Goal: Task Accomplishment & Management: Manage account settings

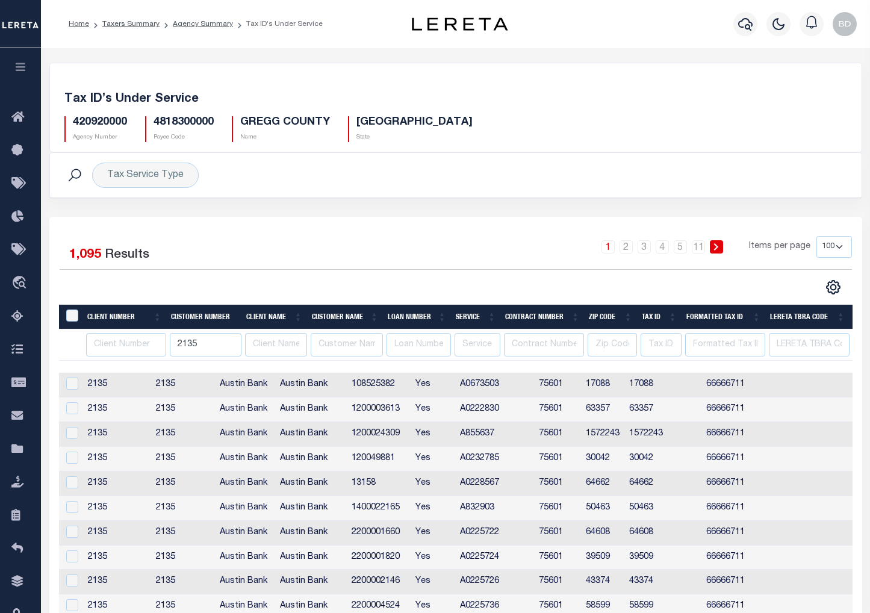
select select "100"
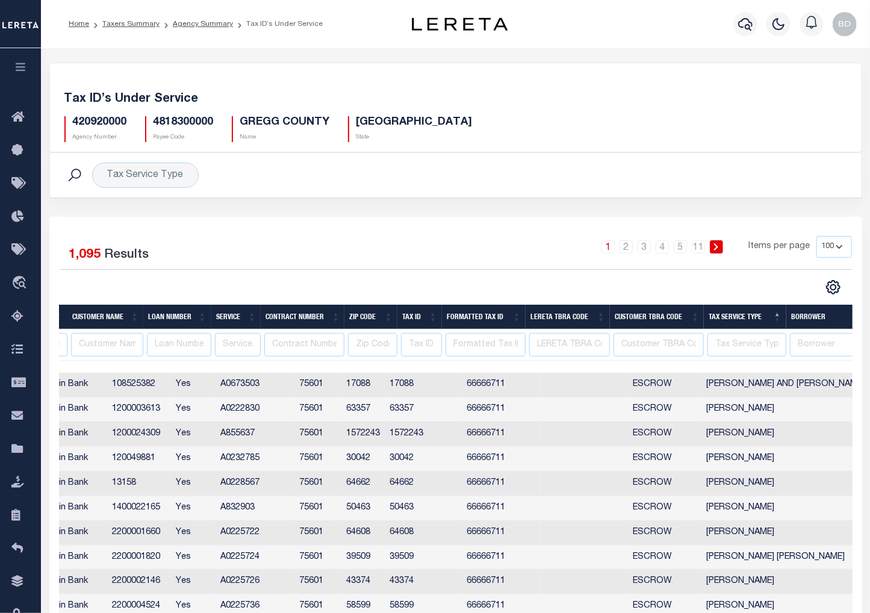
scroll to position [0, 240]
click at [25, 66] on icon "button" at bounding box center [21, 66] width 14 height 11
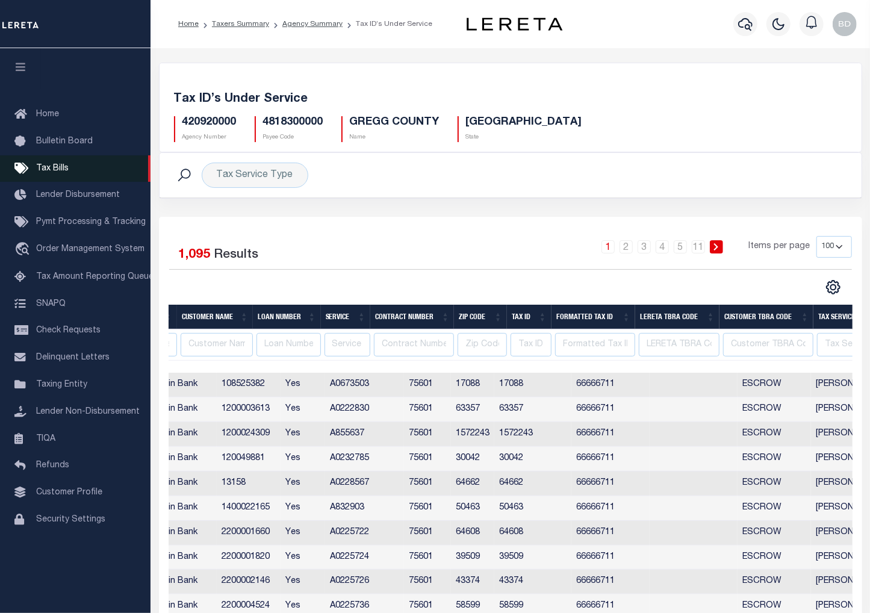
click at [48, 165] on span "Tax Bills" at bounding box center [52, 168] width 32 height 8
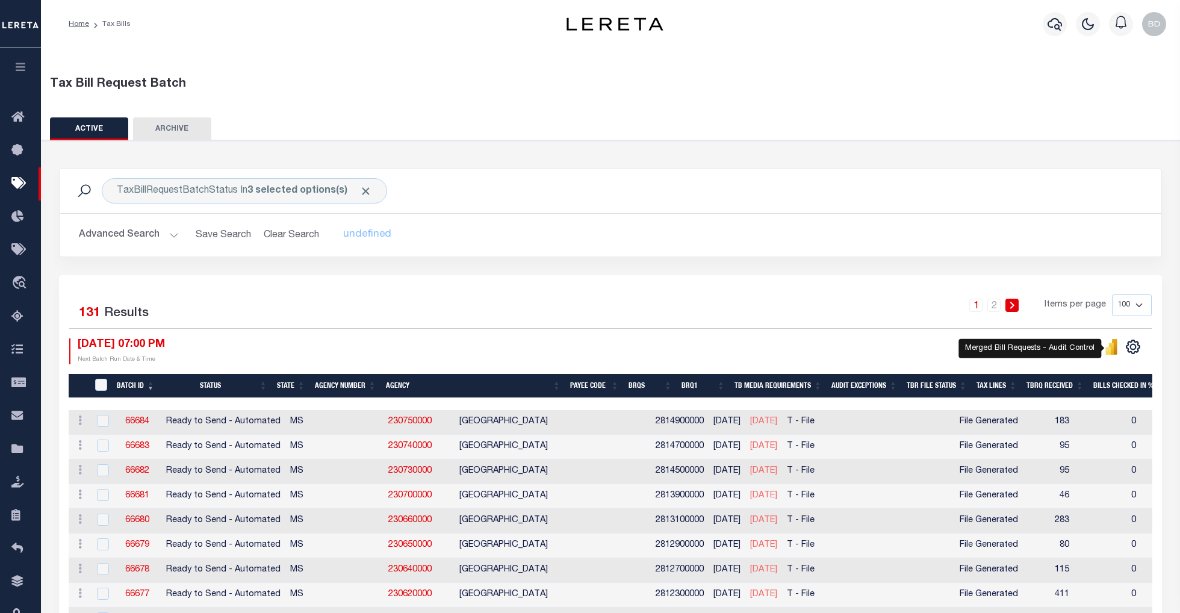
click at [881, 350] on icon "" at bounding box center [1107, 351] width 5 height 8
click at [25, 68] on icon "button" at bounding box center [21, 66] width 14 height 11
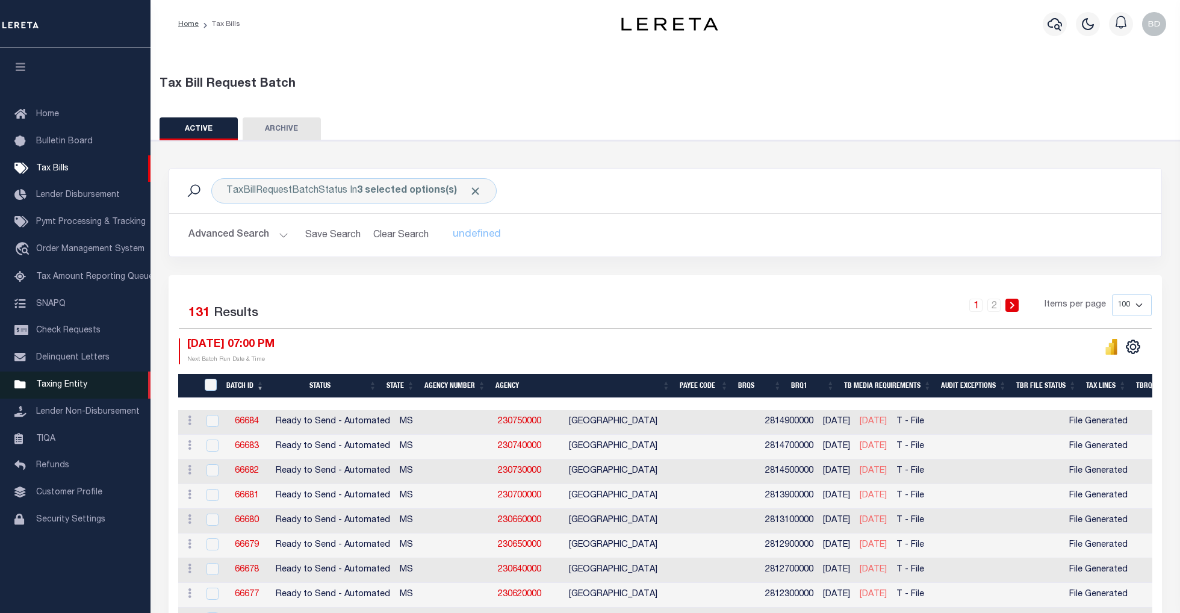
click at [71, 388] on span "Taxing Entity" at bounding box center [61, 384] width 51 height 8
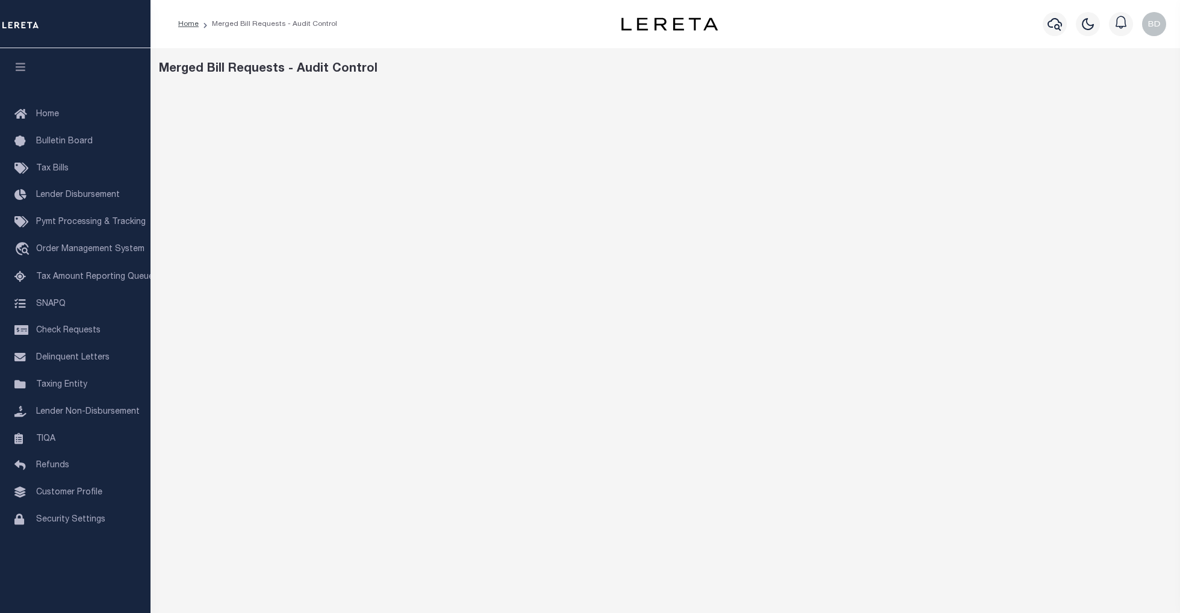
scroll to position [80, 0]
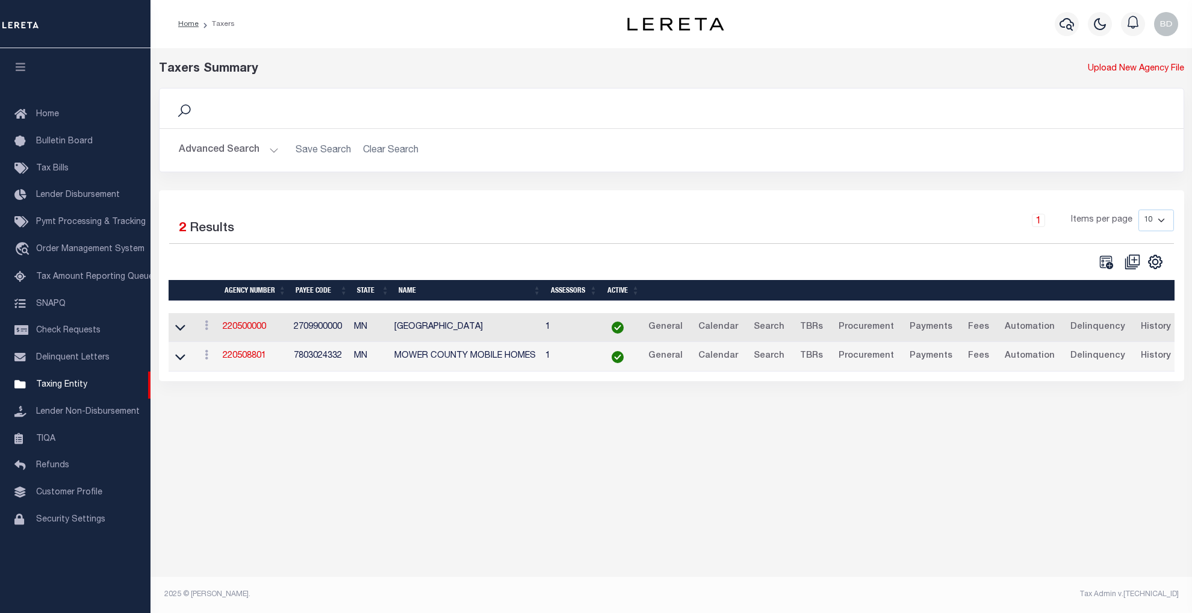
click at [241, 319] on td "220500000" at bounding box center [253, 327] width 71 height 29
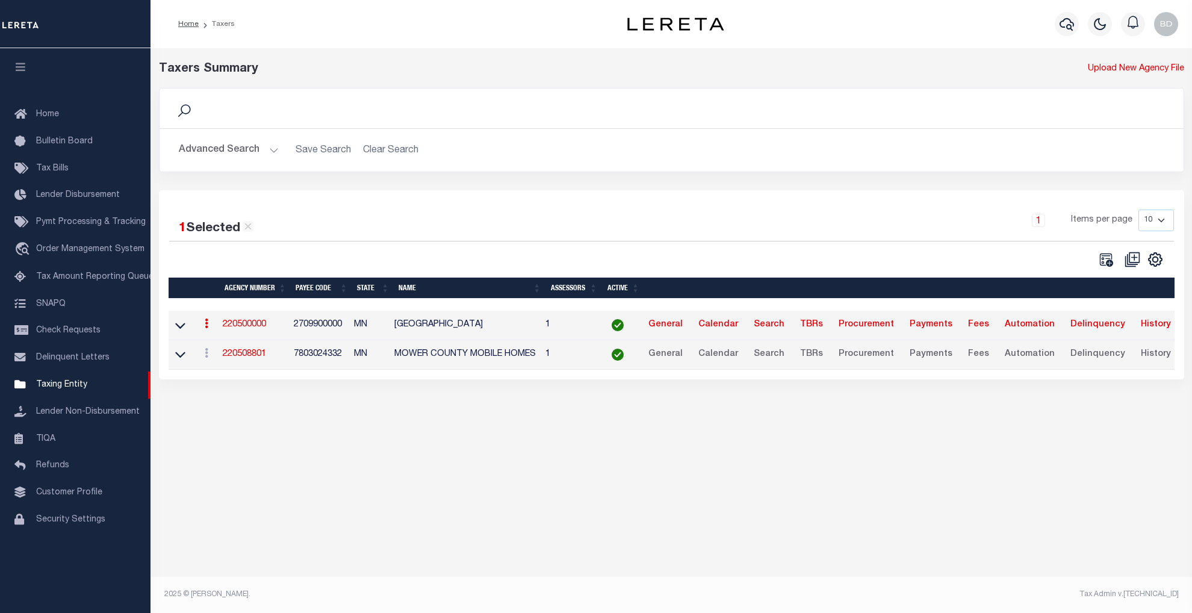
click at [249, 326] on link "220500000" at bounding box center [244, 324] width 43 height 8
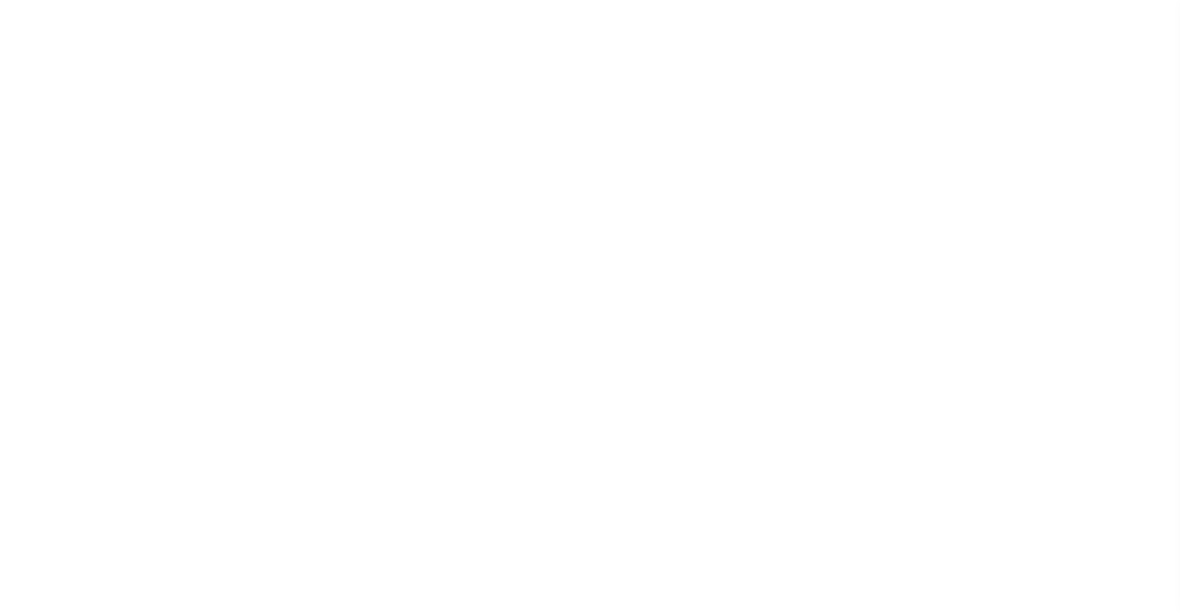
select select
checkbox input "false"
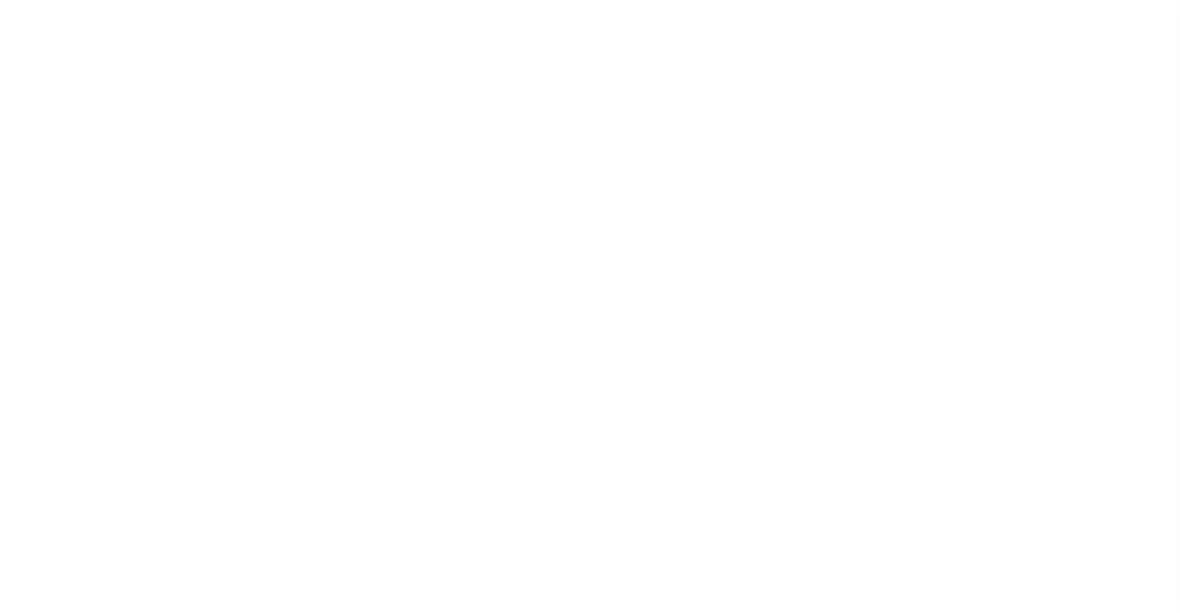
checkbox input "false"
type input "2709900000"
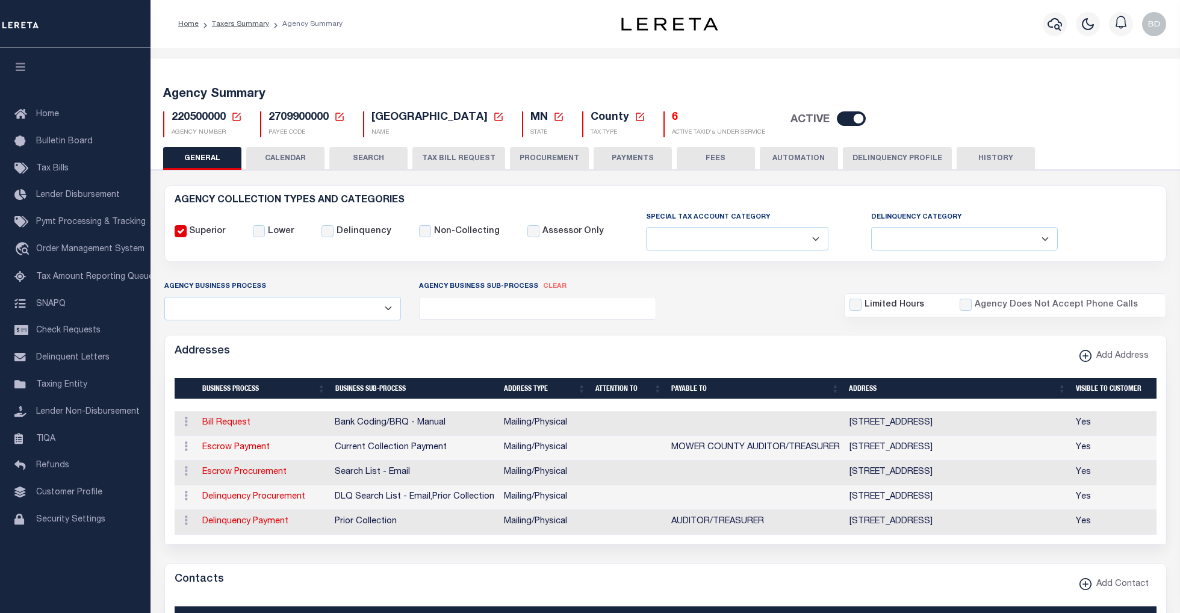
click at [235, 117] on icon at bounding box center [236, 116] width 11 height 11
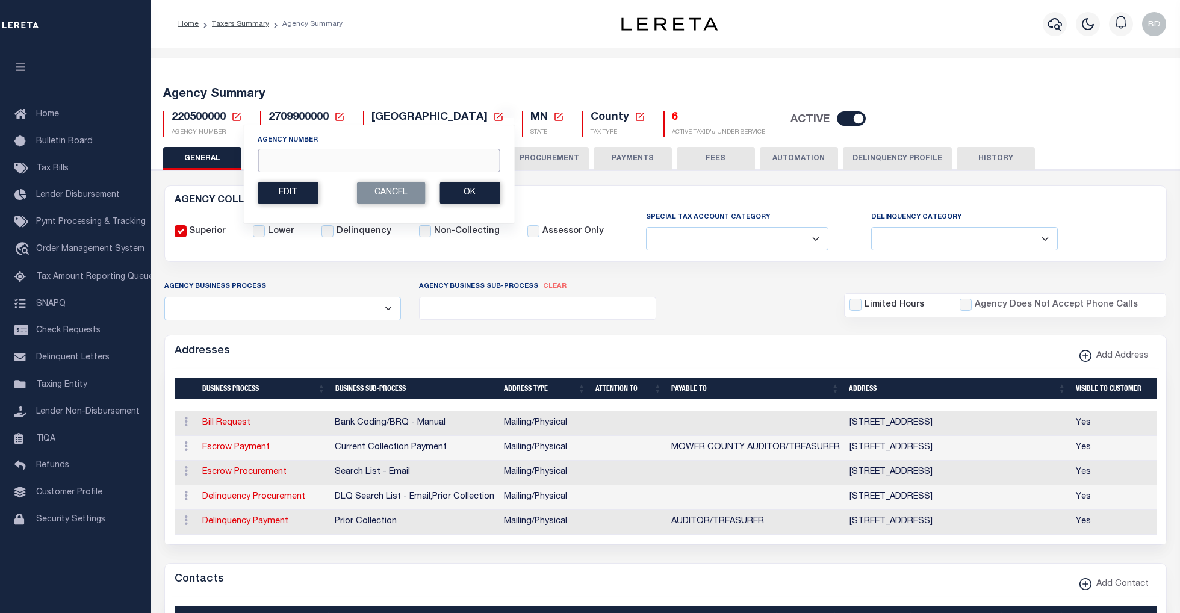
click at [282, 159] on input "Agency Number" at bounding box center [379, 160] width 242 height 23
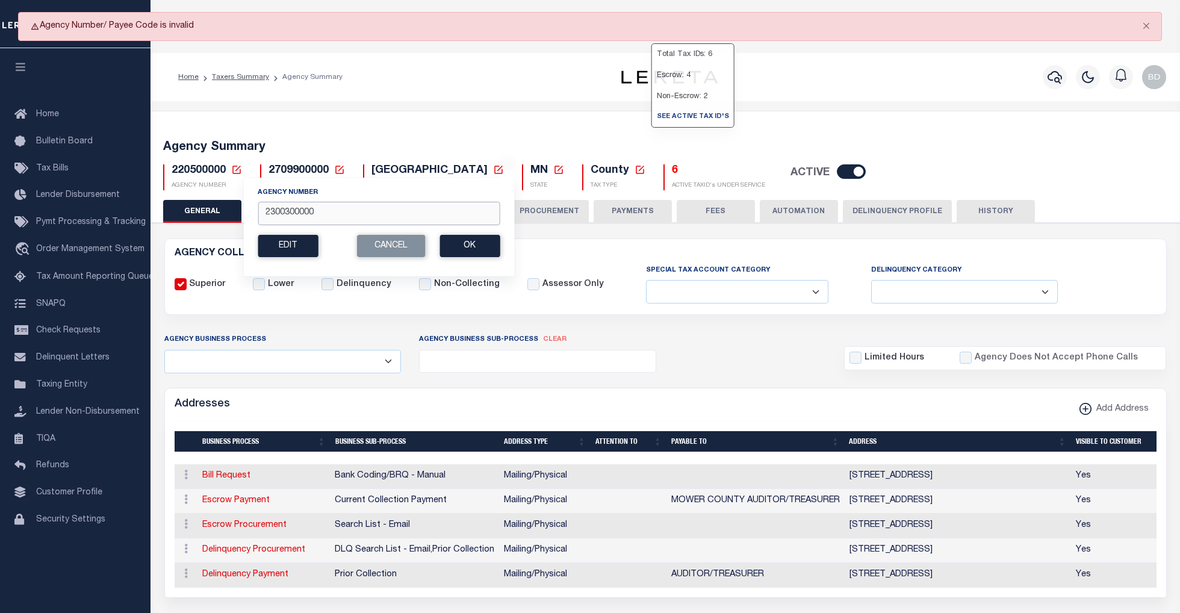
click at [338, 211] on input "2300300000" at bounding box center [379, 213] width 242 height 23
type input "230030000"
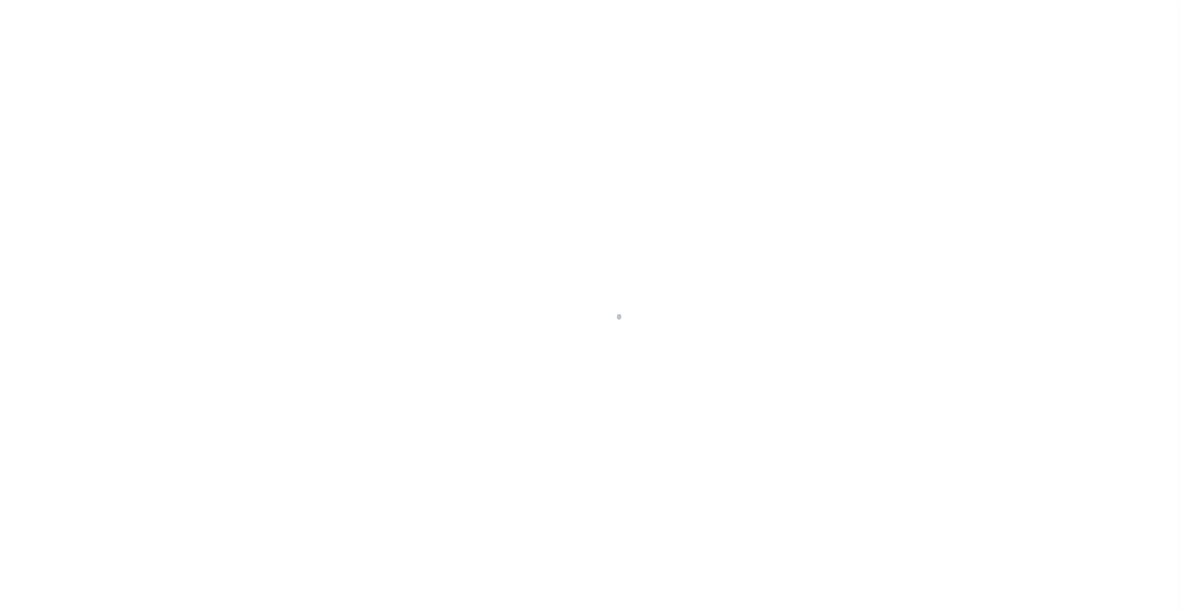
select select
checkbox input "false"
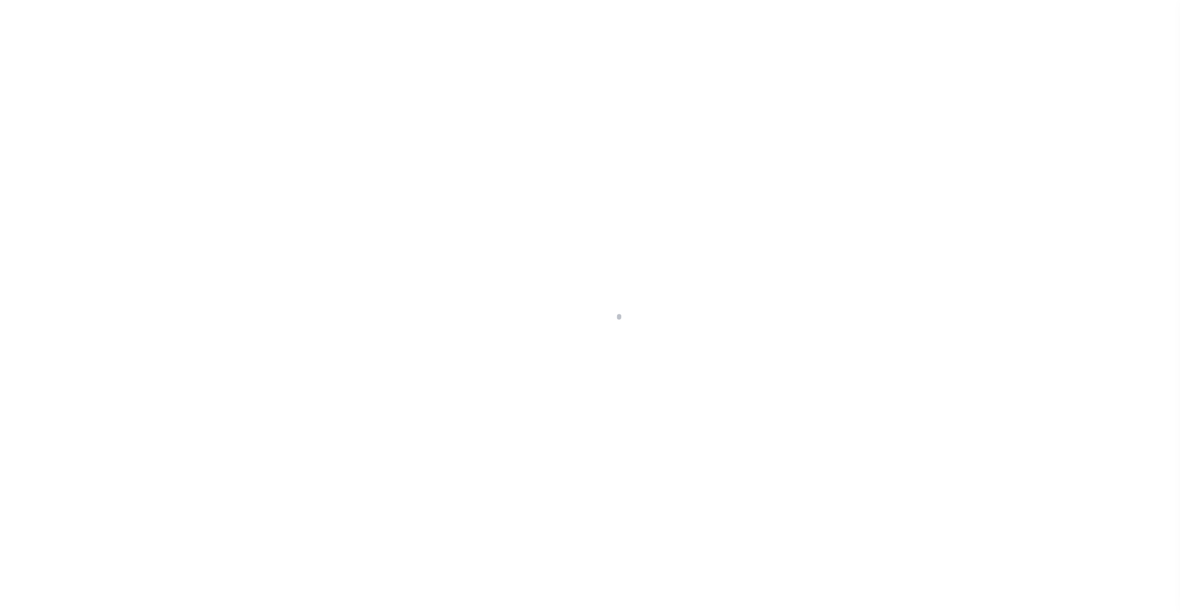
checkbox input "false"
type input "2800500000"
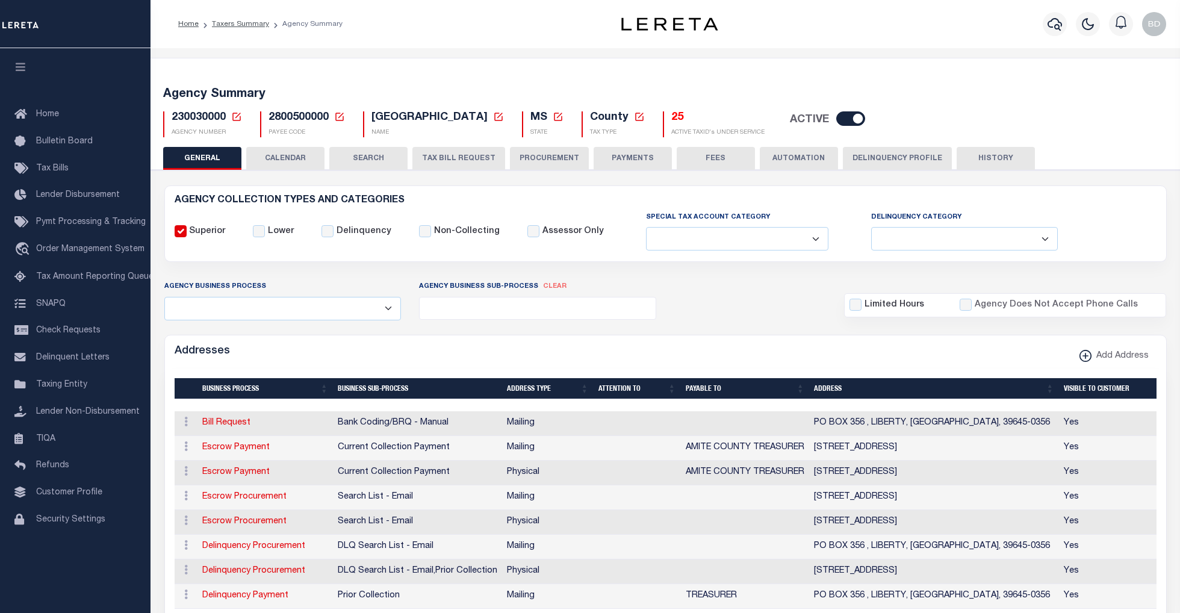
click at [448, 156] on button "TAX BILL REQUEST" at bounding box center [458, 158] width 93 height 23
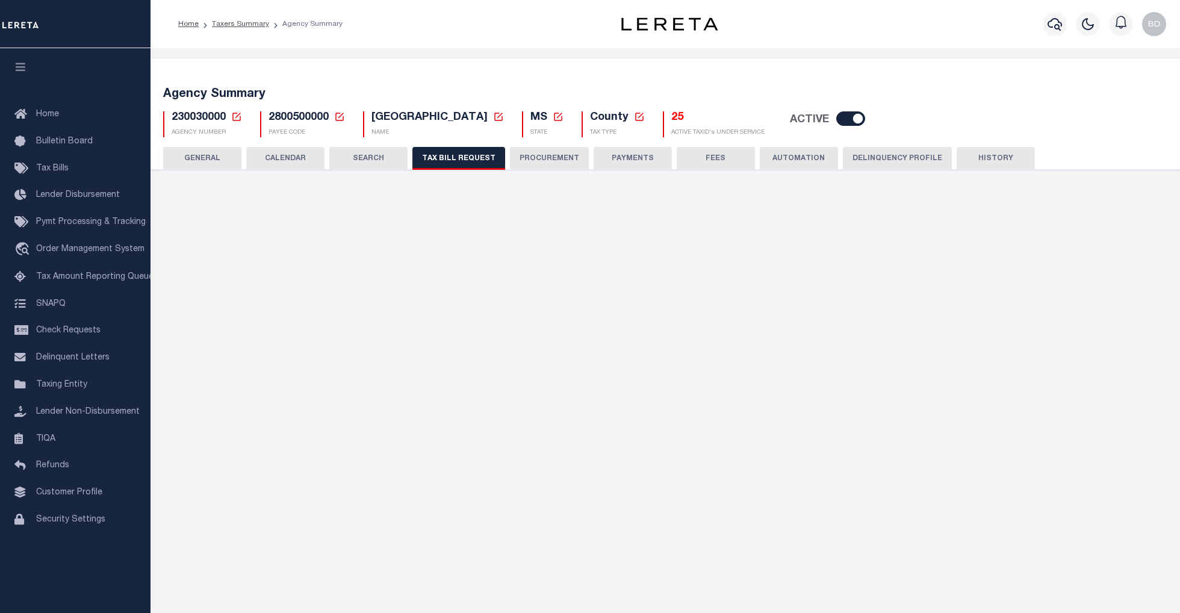
select select "27"
checkbox input "false"
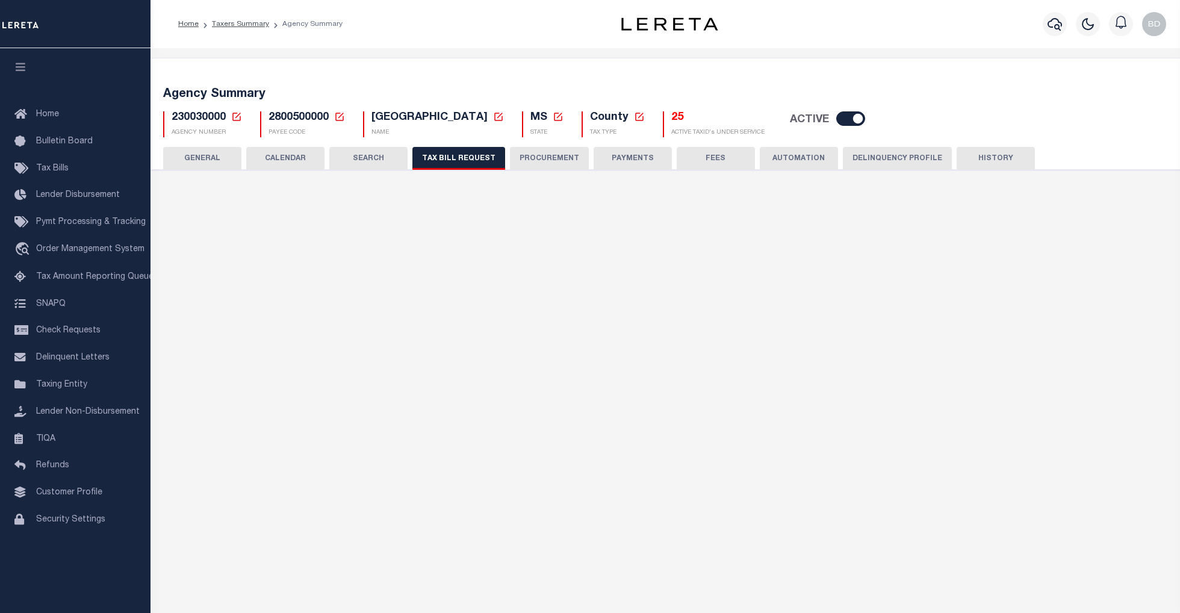
select select "22"
select select "true"
select select "13"
type input "0500"
select select
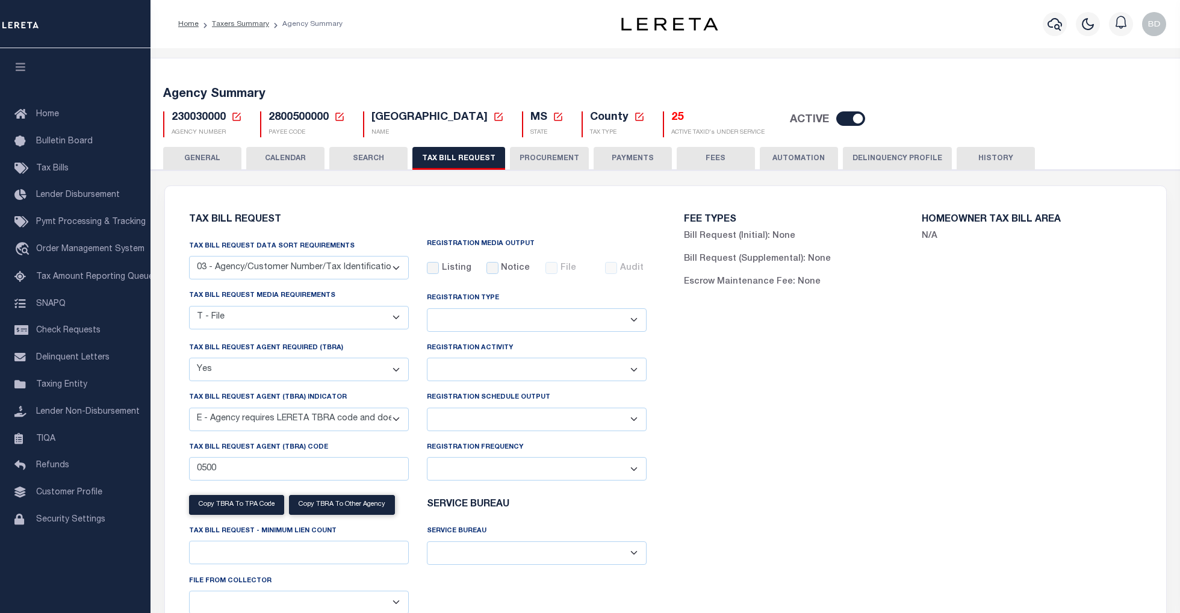
click at [1006, 152] on button "HISTORY" at bounding box center [995, 158] width 78 height 23
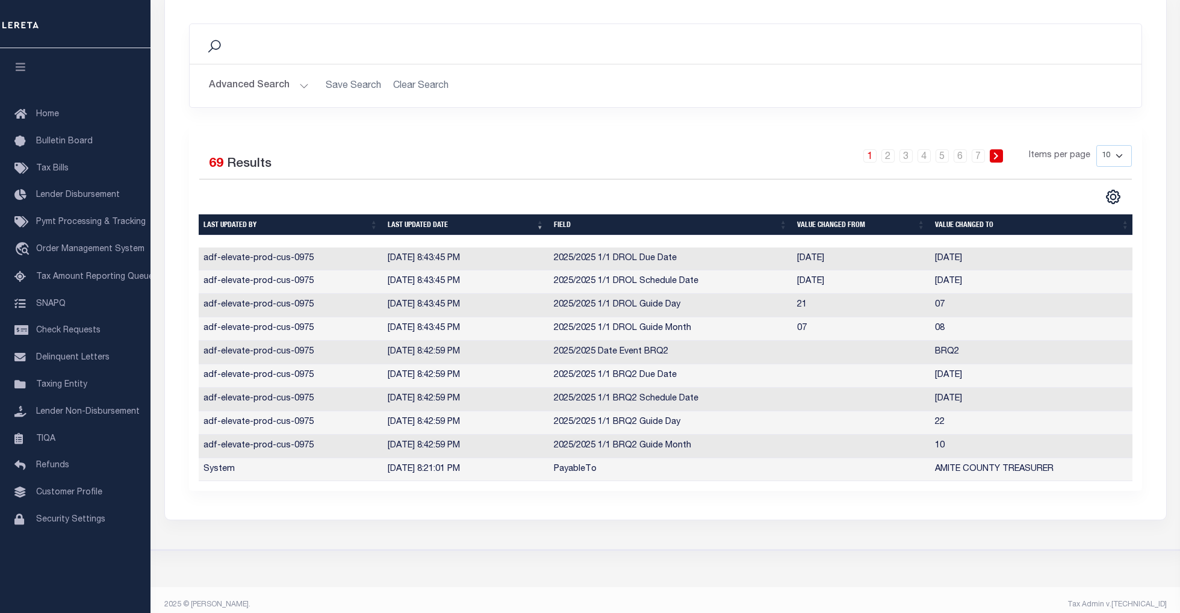
scroll to position [212, 0]
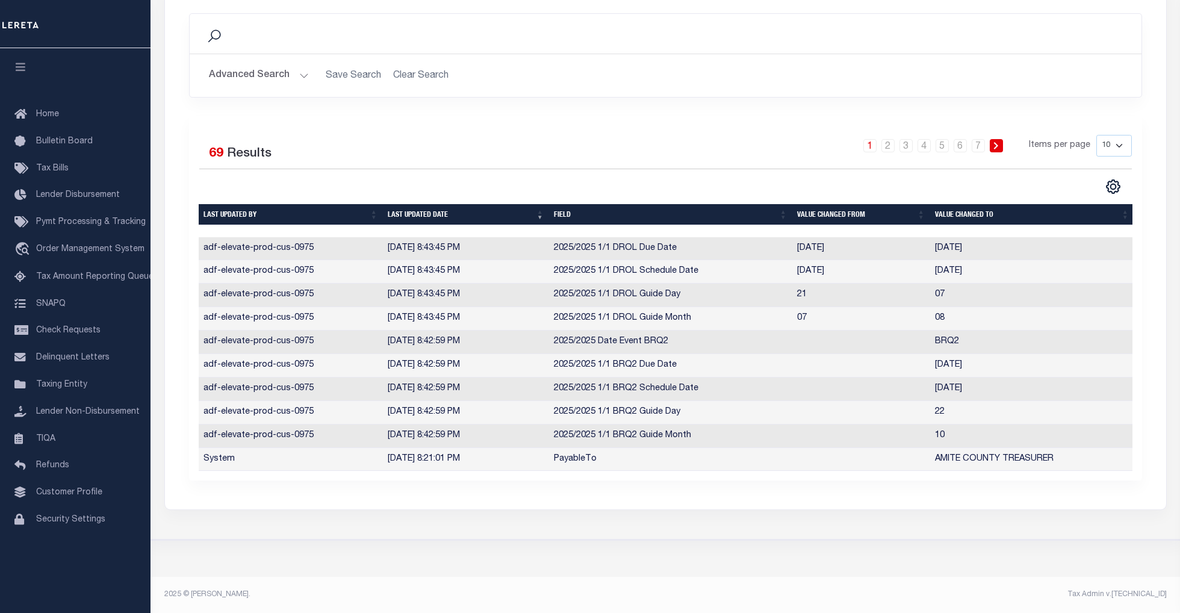
click at [1120, 135] on select "10 25 50 100" at bounding box center [1114, 146] width 36 height 22
click at [1112, 239] on td "2026-08-07" at bounding box center [1032, 248] width 204 height 23
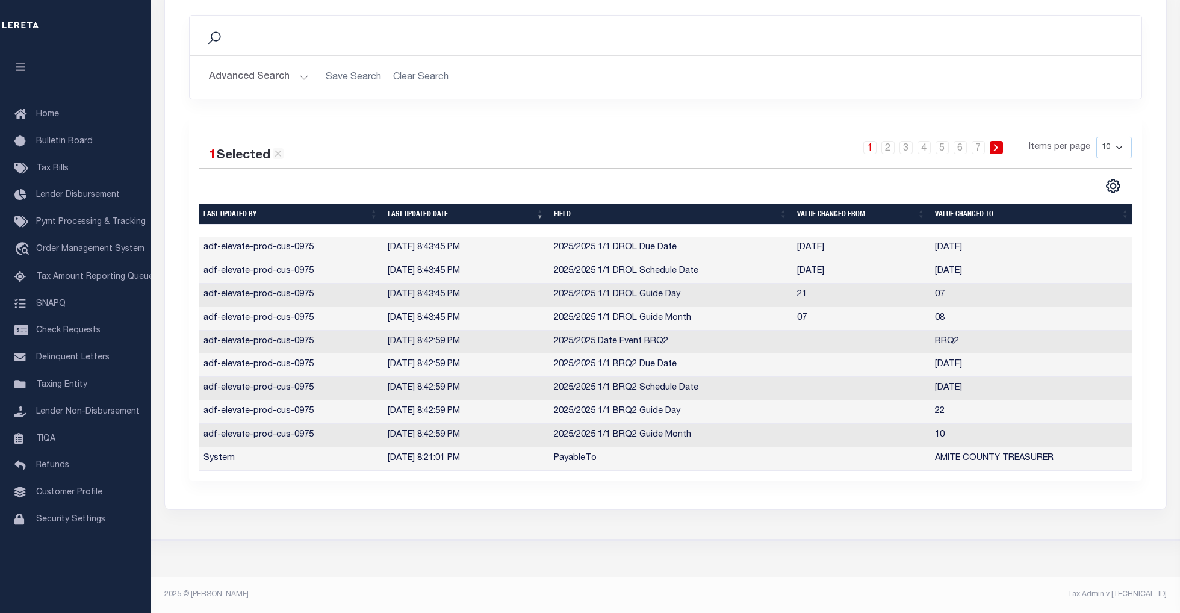
click at [1122, 138] on select "10 25 50 100" at bounding box center [1114, 148] width 36 height 22
select select "100"
click at [1096, 137] on select "10 25 50 100" at bounding box center [1114, 148] width 36 height 22
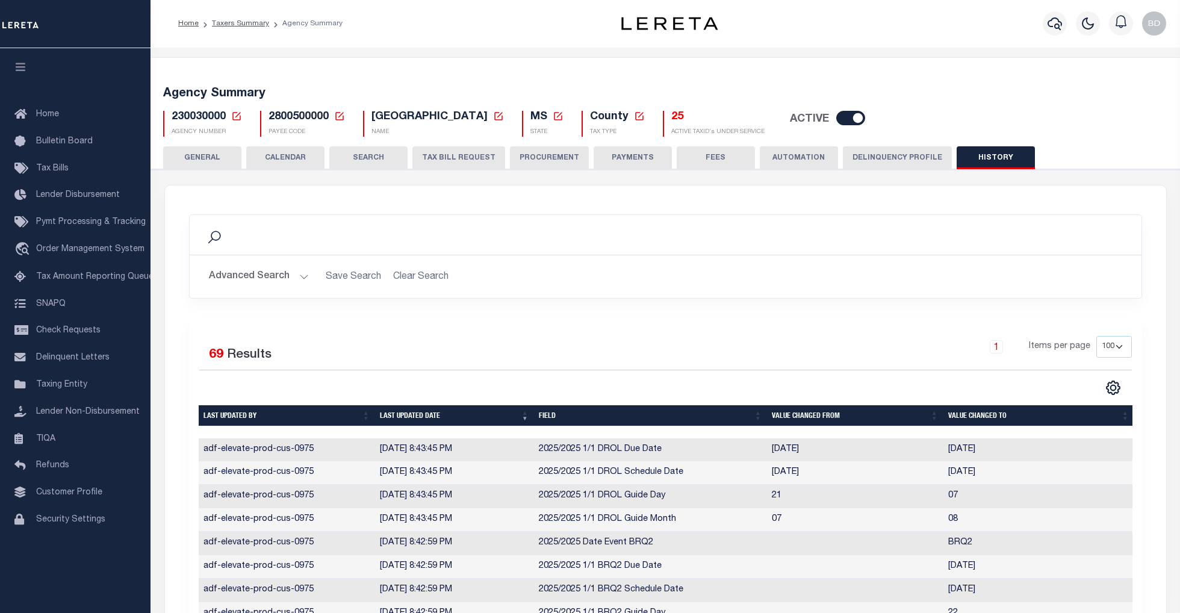
scroll to position [0, 0]
click at [446, 160] on button "TAX BILL REQUEST" at bounding box center [458, 158] width 93 height 23
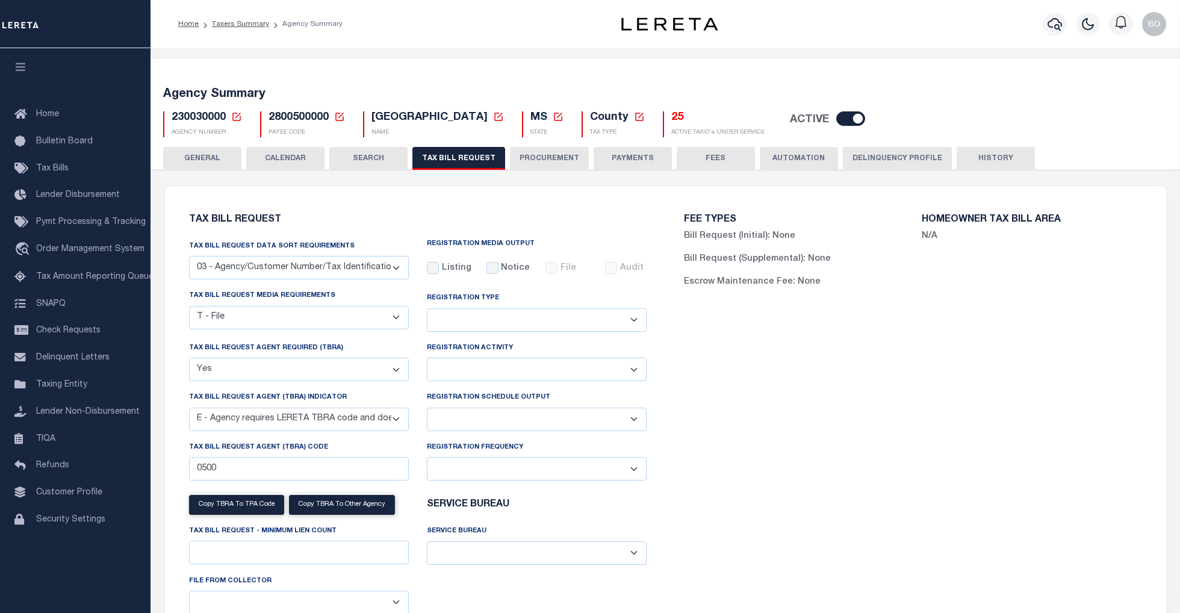
click at [633, 419] on select "Delta File Full File" at bounding box center [537, 418] width 220 height 23
select select "1"
click at [427, 410] on select "Delta File Full File" at bounding box center [537, 418] width 220 height 23
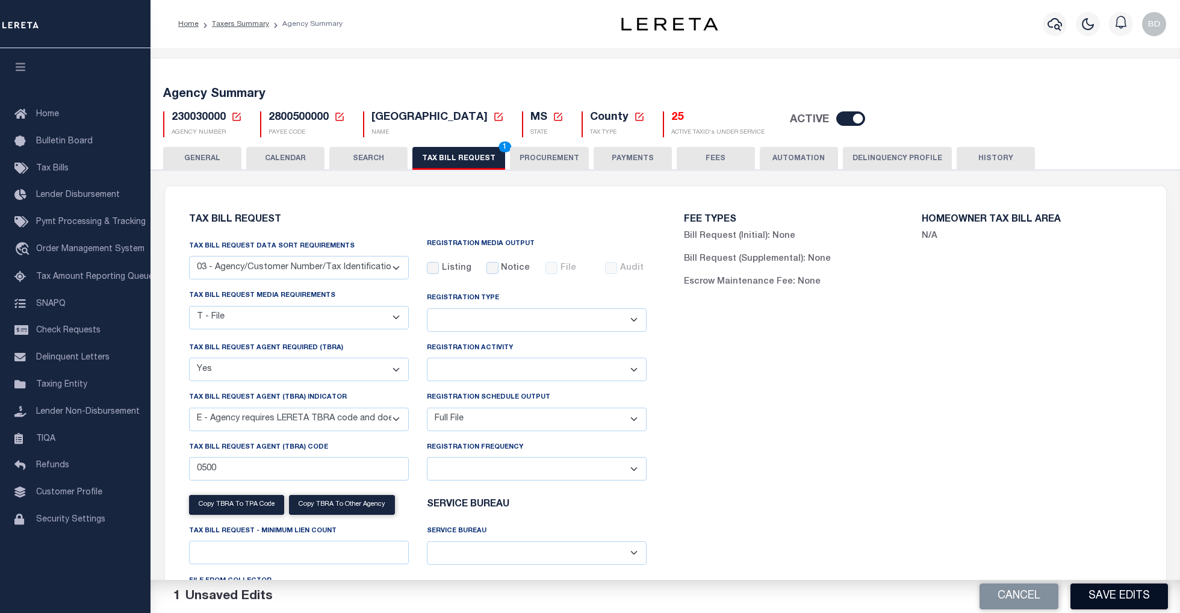
click at [1098, 595] on button "Save Edits" at bounding box center [1118, 596] width 97 height 26
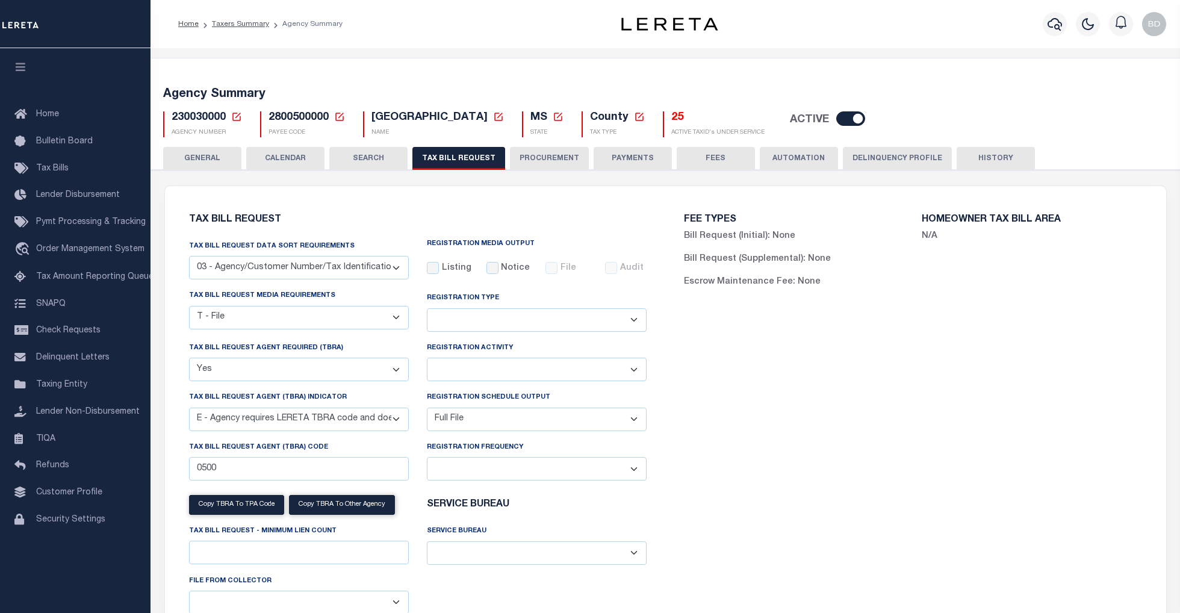
click at [235, 114] on icon at bounding box center [236, 116] width 11 height 11
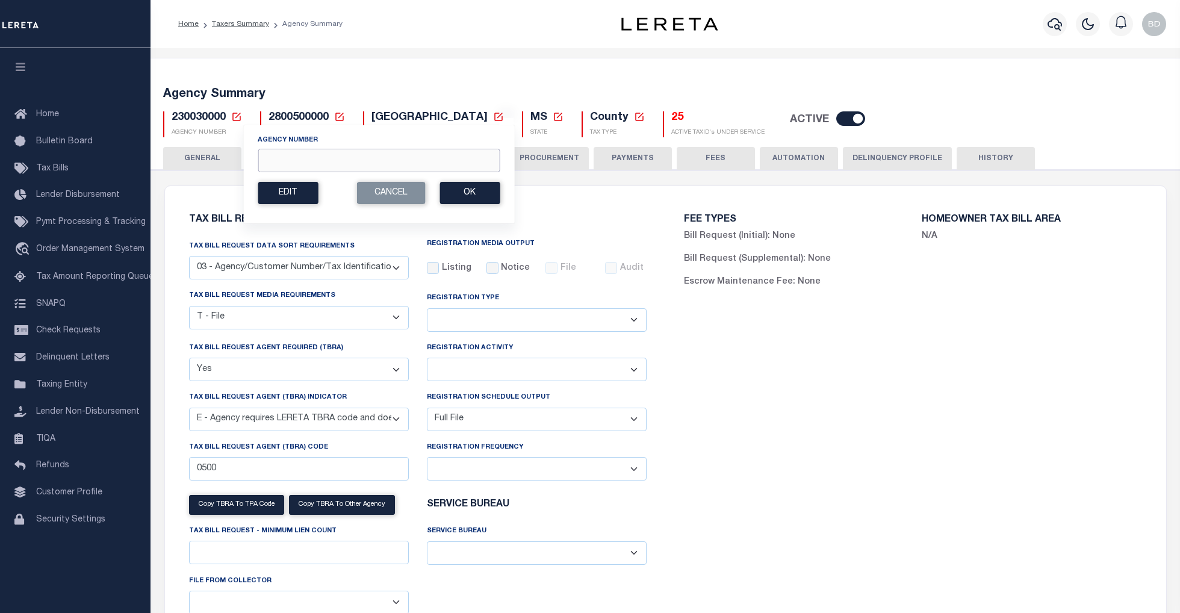
click at [294, 170] on input "Agency Number" at bounding box center [379, 160] width 242 height 23
type input "230060000"
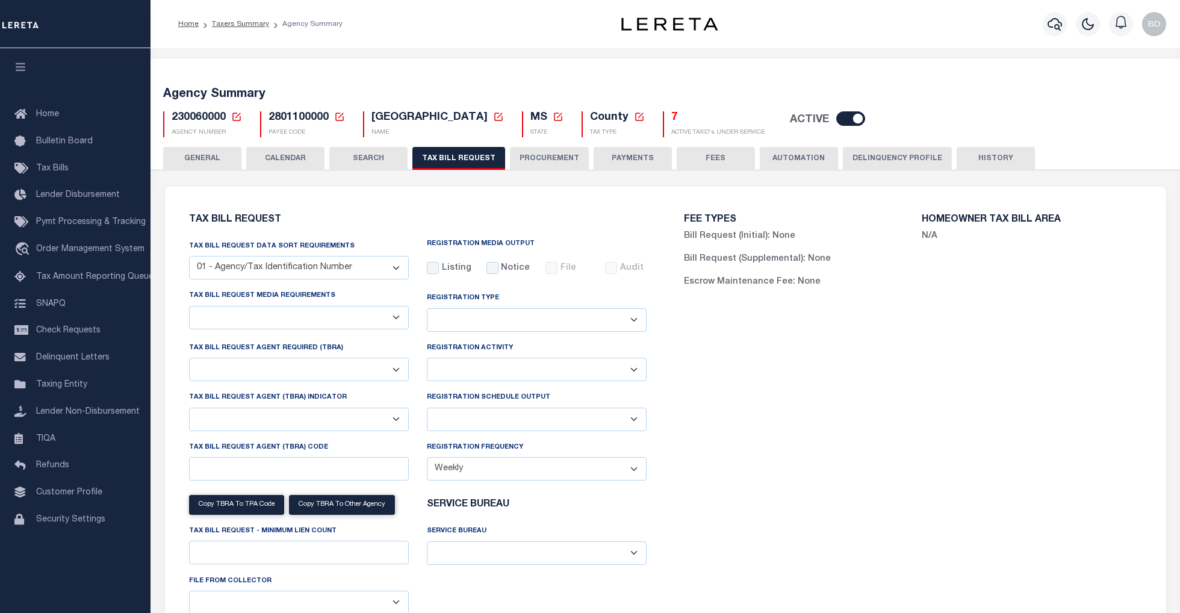
select select "27"
checkbox input "false"
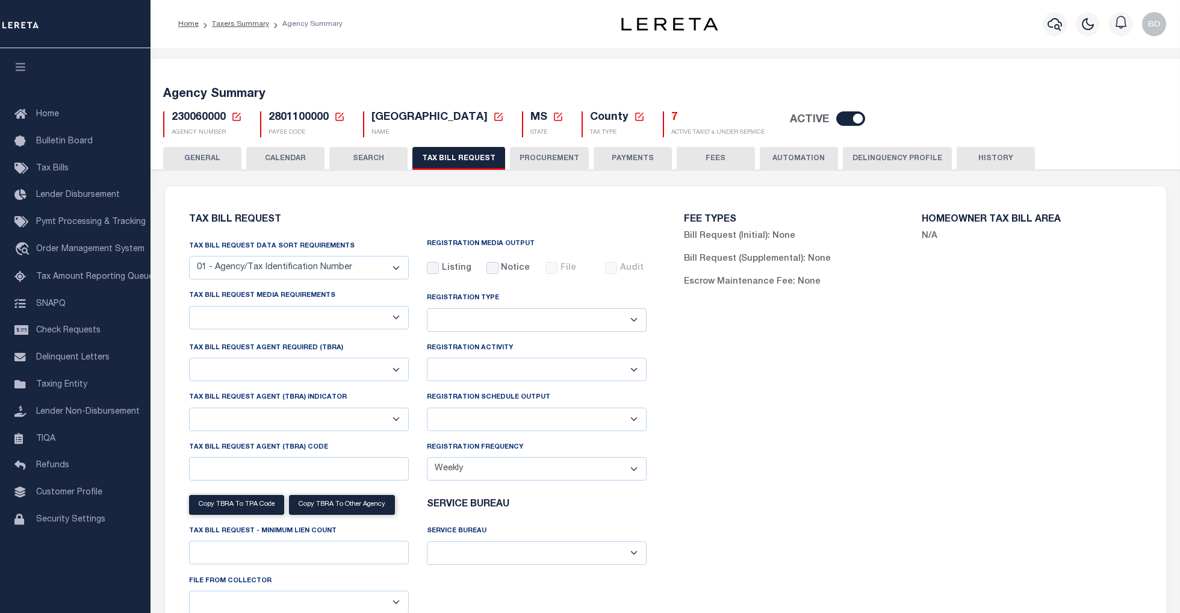
select select "22"
select select "true"
select select "13"
type input "0200"
select select
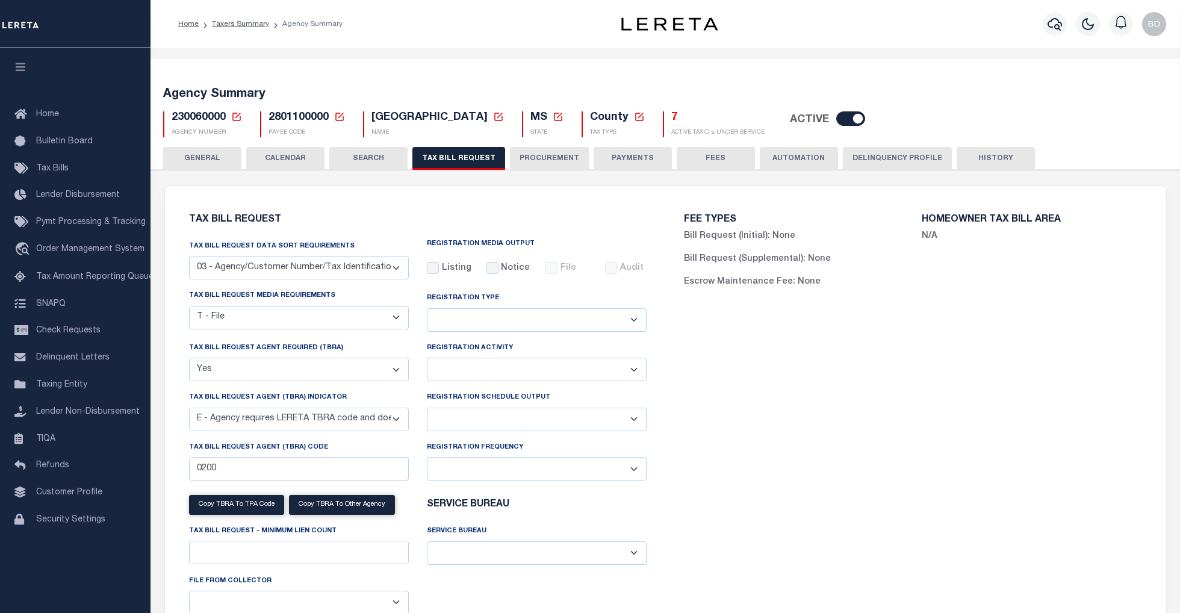
click at [619, 414] on select "Delta File Full File" at bounding box center [537, 418] width 220 height 23
select select "1"
click at [427, 410] on select "Delta File Full File" at bounding box center [537, 418] width 220 height 23
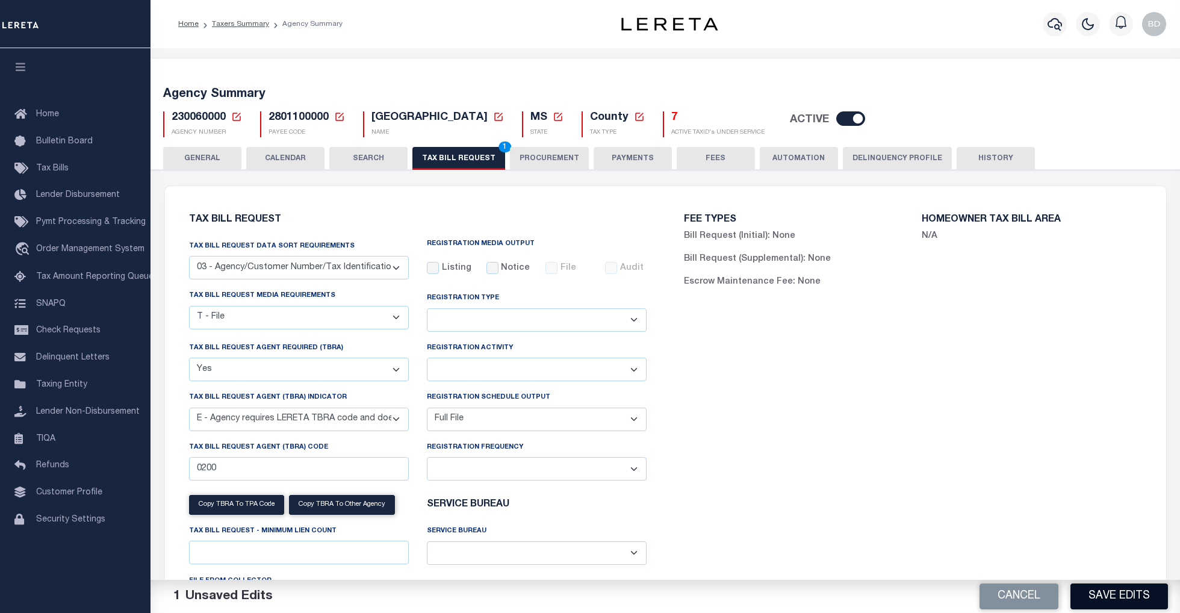
click at [1108, 593] on button "Save Edits" at bounding box center [1118, 596] width 97 height 26
click at [1108, 592] on div "Cancel Save Edits" at bounding box center [922, 597] width 515 height 34
click at [530, 157] on button "PROCUREMENT" at bounding box center [549, 158] width 79 height 23
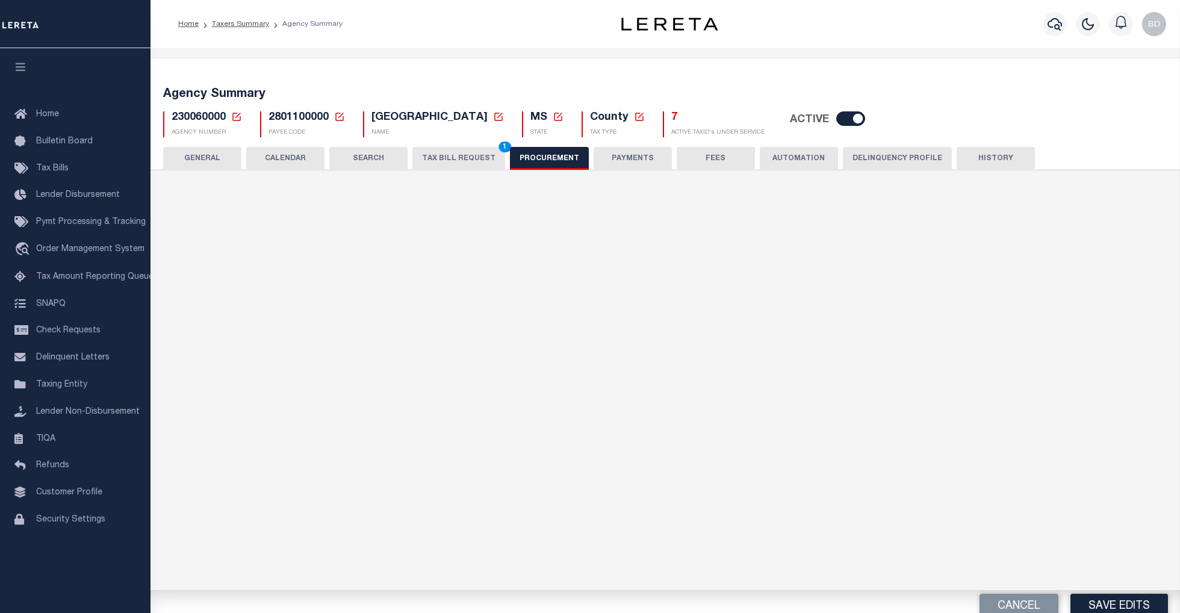
click at [454, 152] on button "TAX BILL REQUEST 1" at bounding box center [458, 158] width 93 height 23
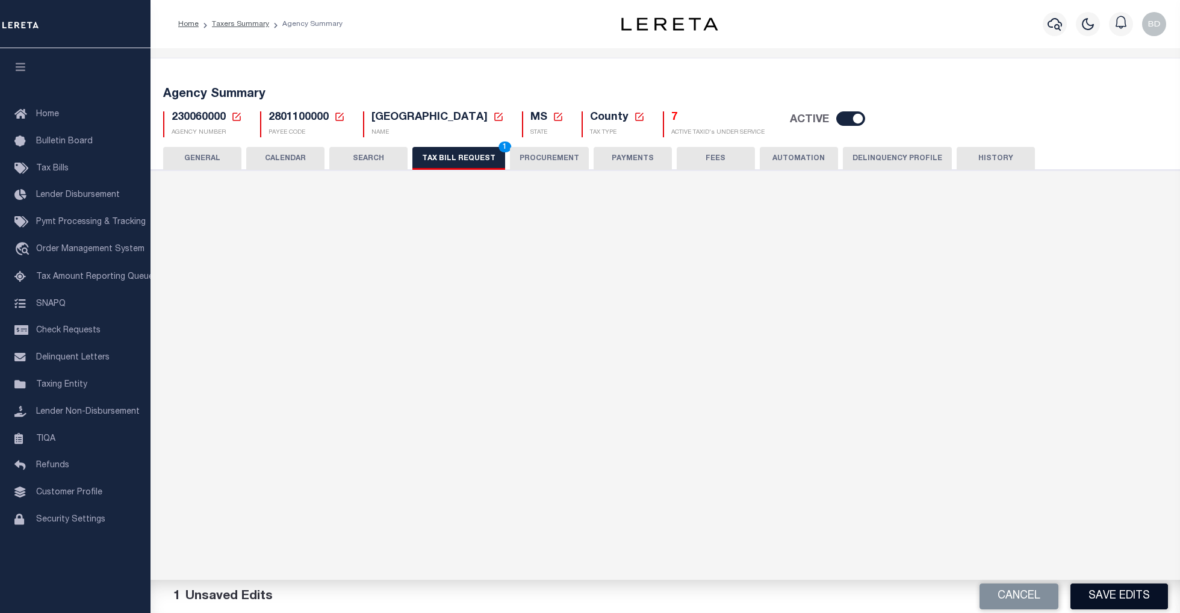
click at [1122, 602] on button "Save Edits" at bounding box center [1118, 596] width 97 height 26
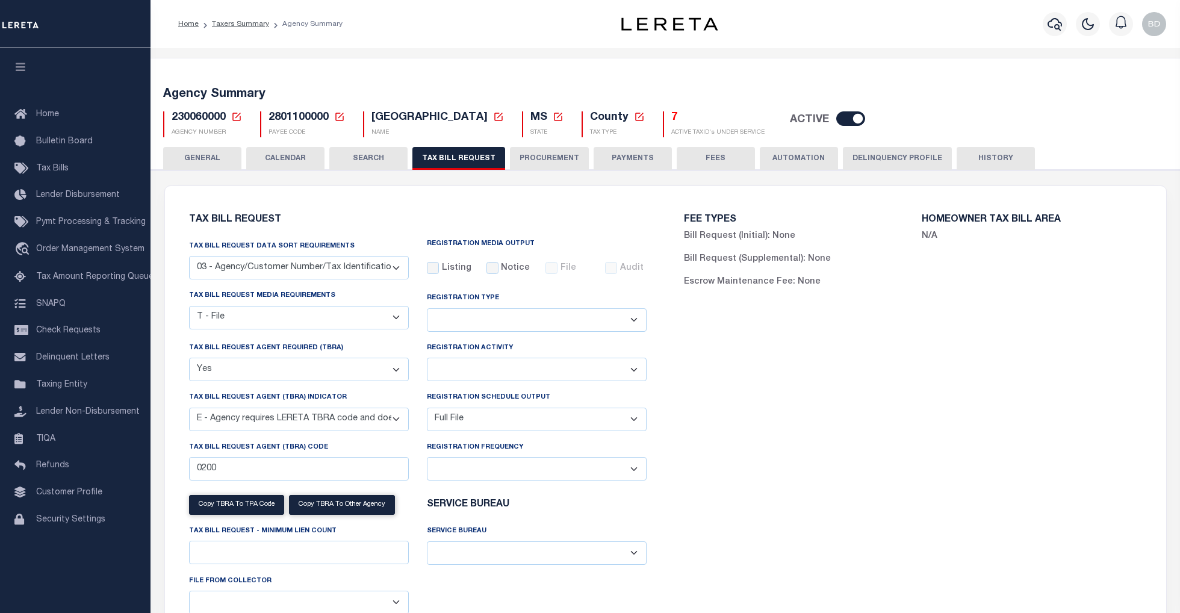
click at [234, 116] on icon at bounding box center [236, 116] width 11 height 11
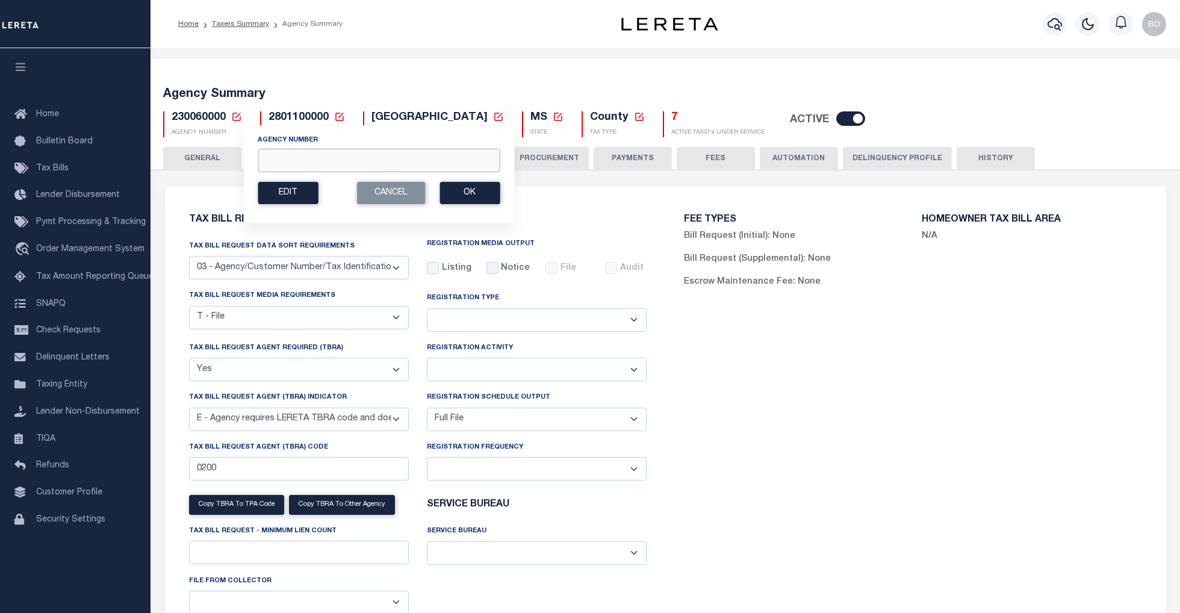
click at [301, 152] on input "Agency Number" at bounding box center [379, 160] width 242 height 23
type input "230240001"
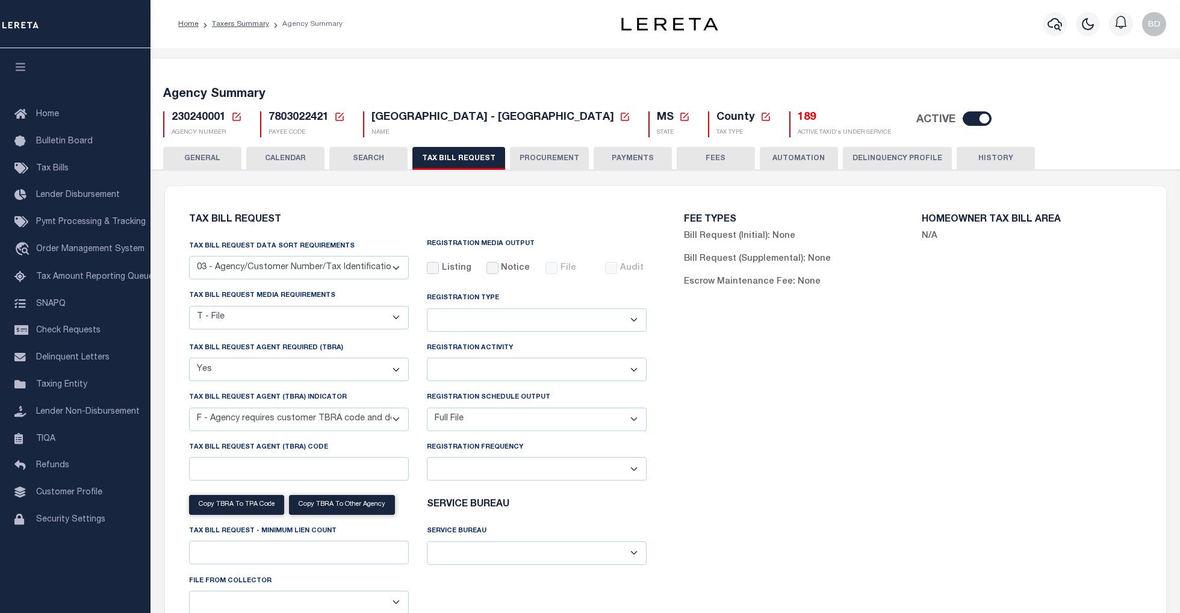
select select "27"
select select "22"
select select "true"
select select "14"
select select "1"
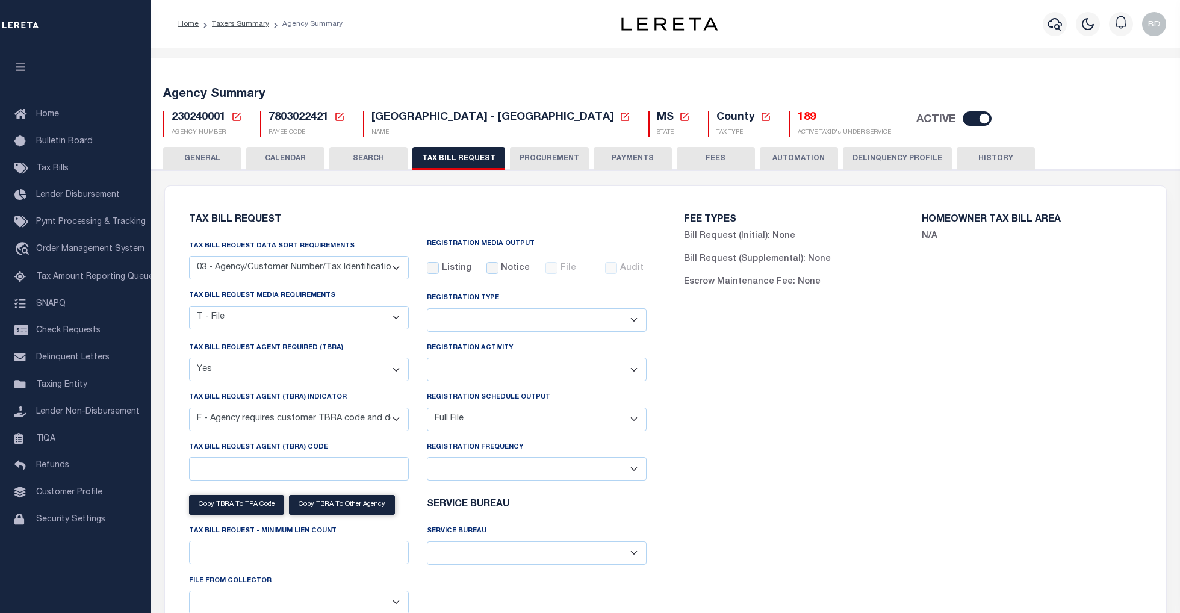
select select
click at [236, 110] on div "230240001 Agency Number Edit Cancel Ok" at bounding box center [665, 120] width 1022 height 36
click at [231, 116] on icon at bounding box center [236, 116] width 11 height 11
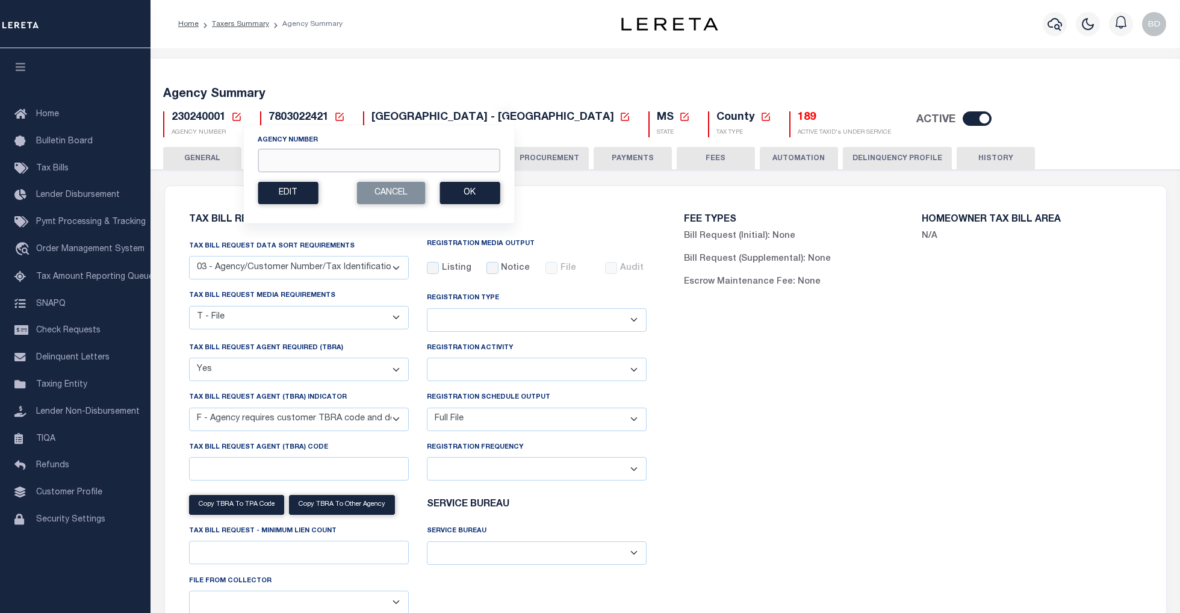
click at [278, 153] on input "Agency Number" at bounding box center [379, 160] width 242 height 23
type input "230710000"
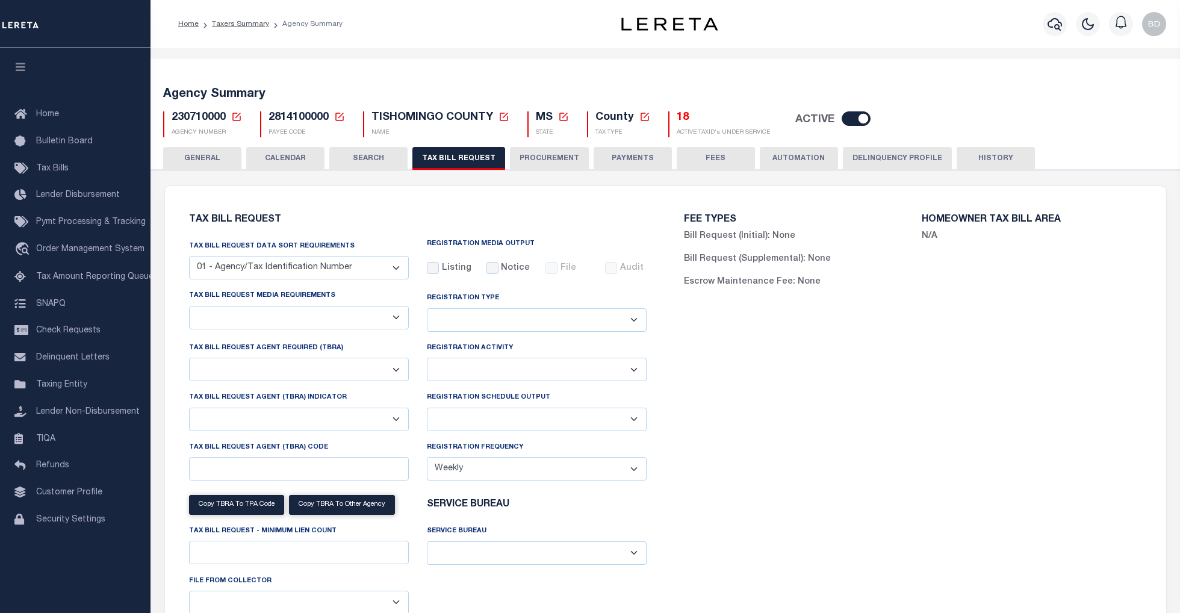
checkbox input "false"
select select "22"
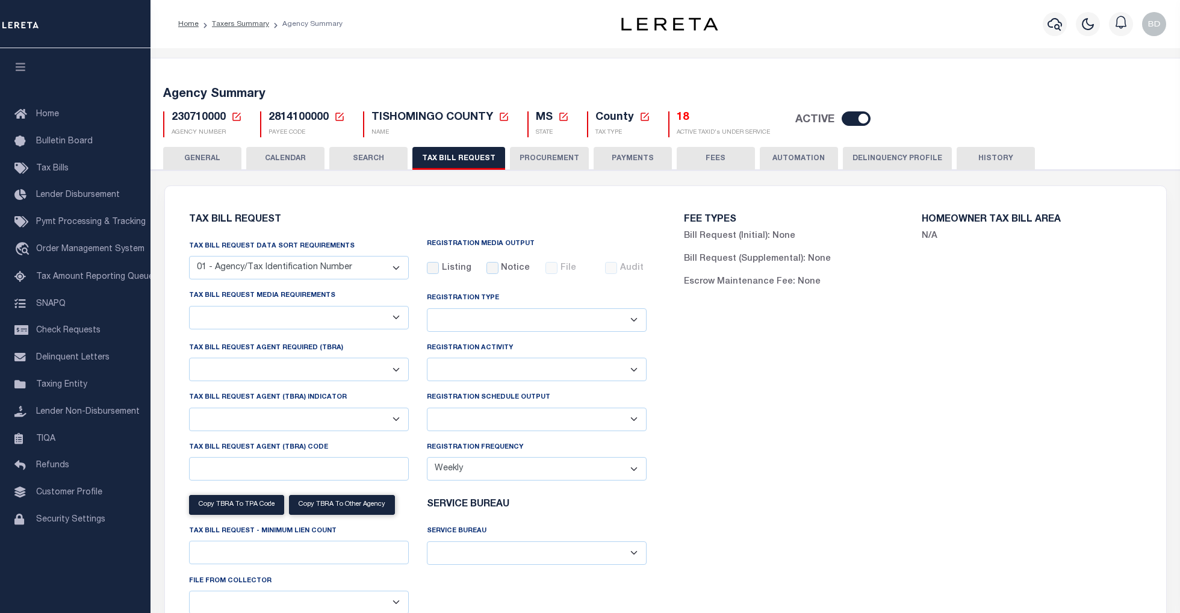
select select "true"
select select "13"
type input "0060"
select select
click at [637, 424] on select "Delta File Full File" at bounding box center [537, 418] width 220 height 23
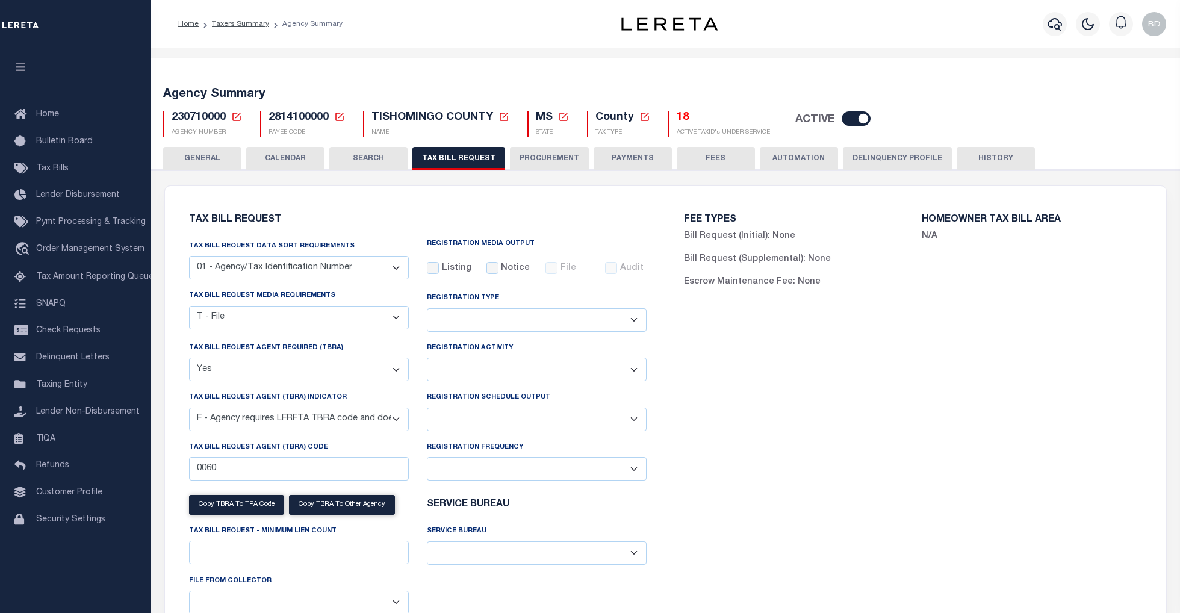
select select "1"
click at [427, 410] on select "Delta File Full File" at bounding box center [537, 418] width 220 height 23
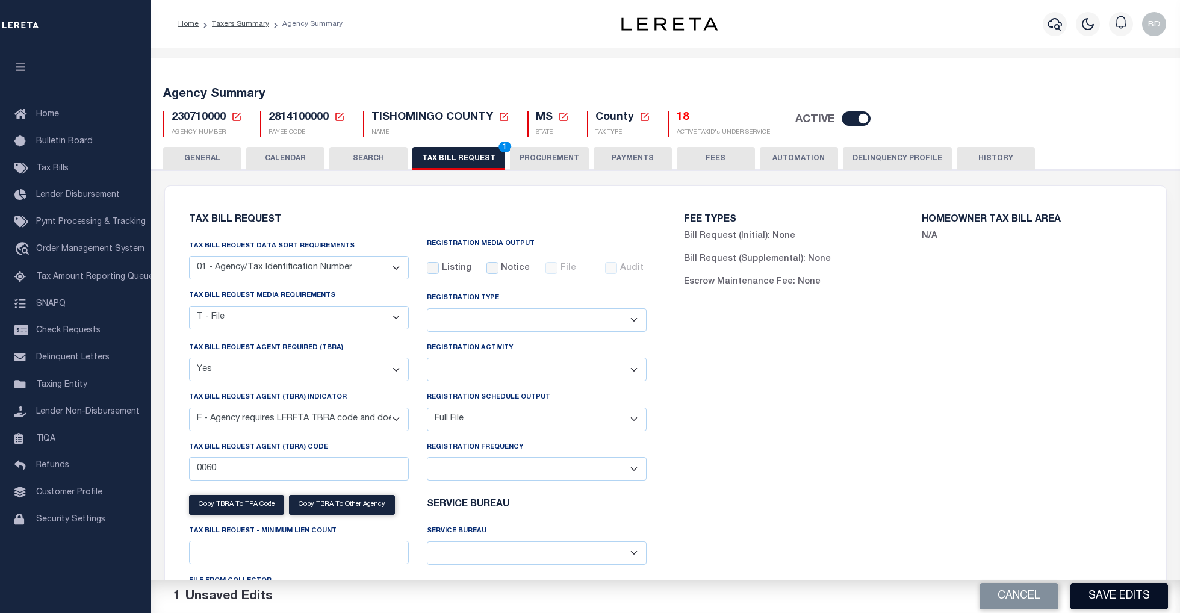
click at [1116, 598] on button "Save Edits" at bounding box center [1118, 596] width 97 height 26
click at [539, 157] on button "PROCUREMENT" at bounding box center [549, 158] width 79 height 23
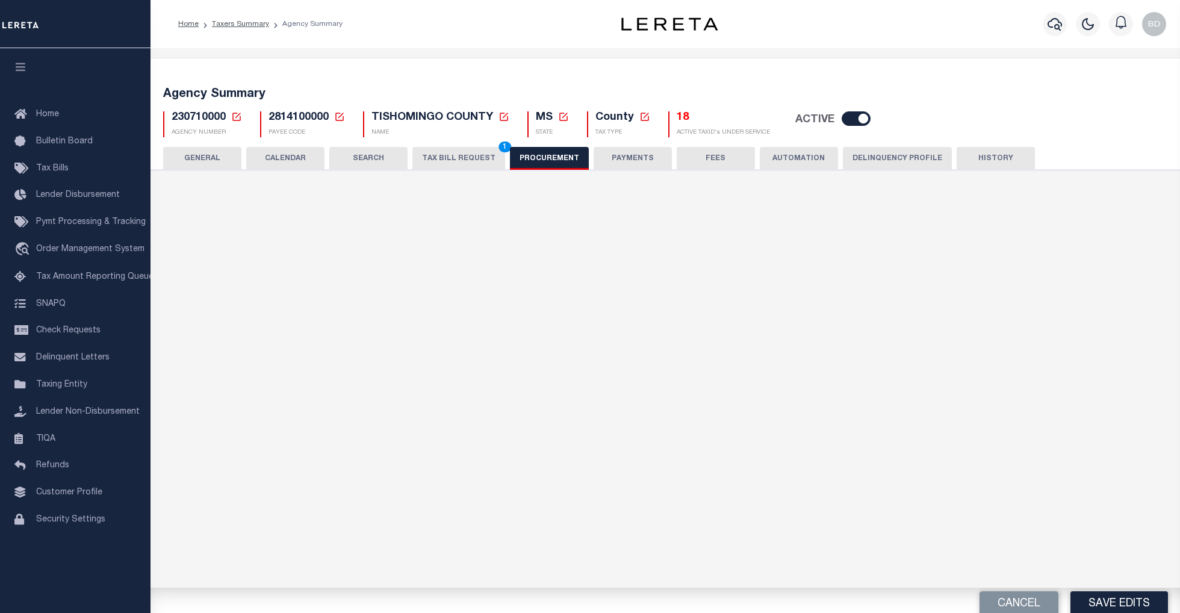
type input "$7,000"
select select "3"
select select "4"
checkbox input "true"
click at [467, 147] on button "TAX BILL REQUEST 1" at bounding box center [458, 158] width 93 height 23
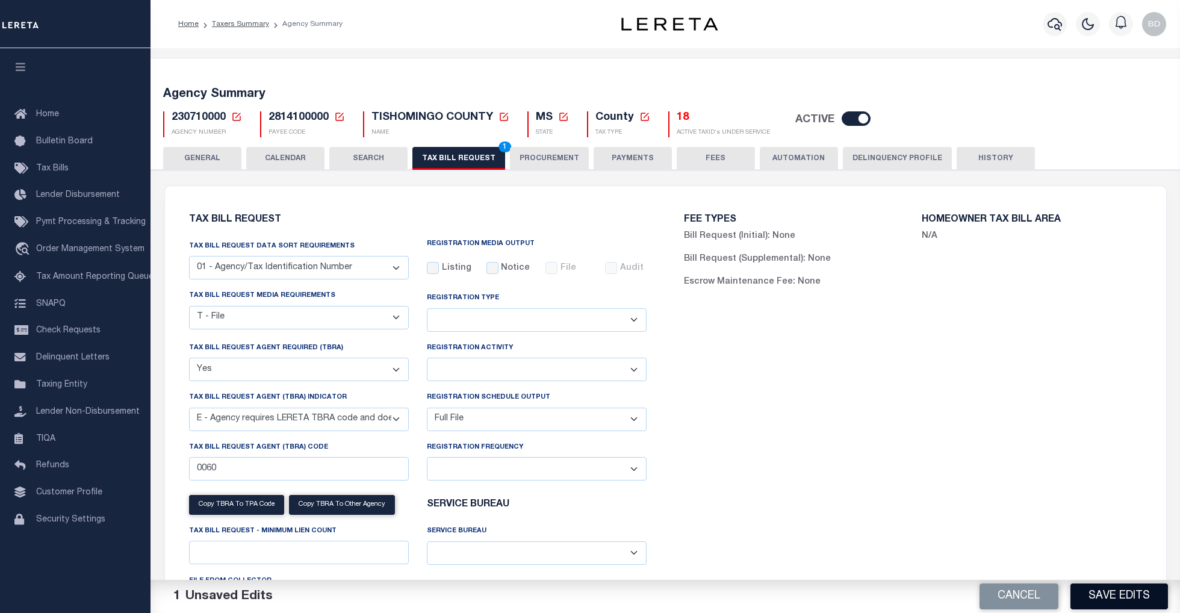
click at [1119, 595] on button "Save Edits" at bounding box center [1118, 596] width 97 height 26
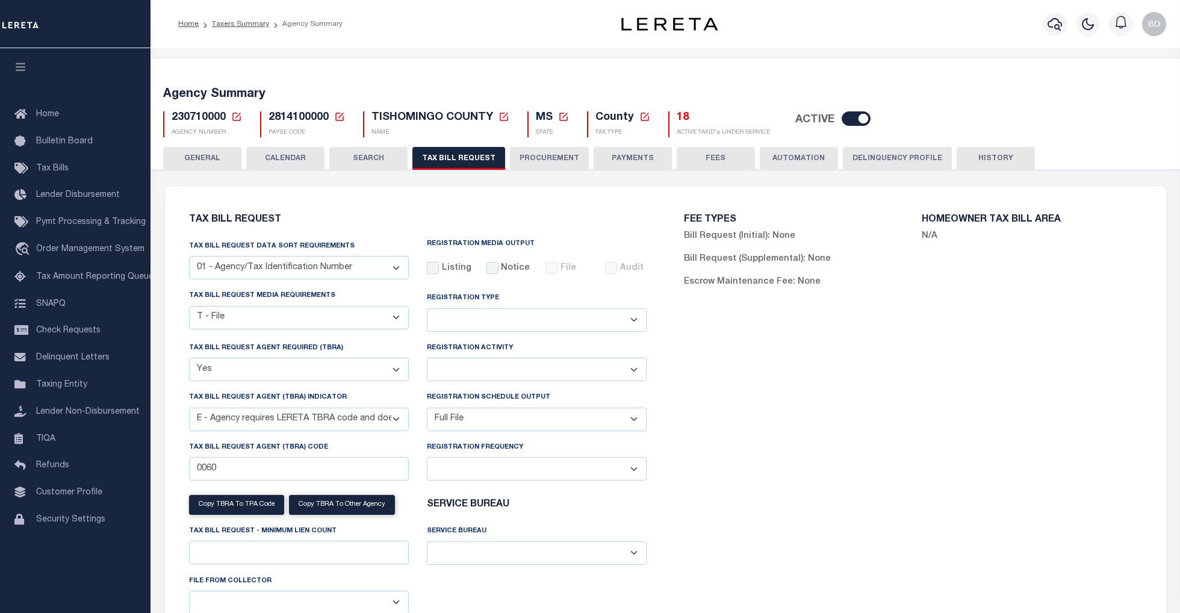
click at [237, 112] on icon at bounding box center [236, 116] width 11 height 11
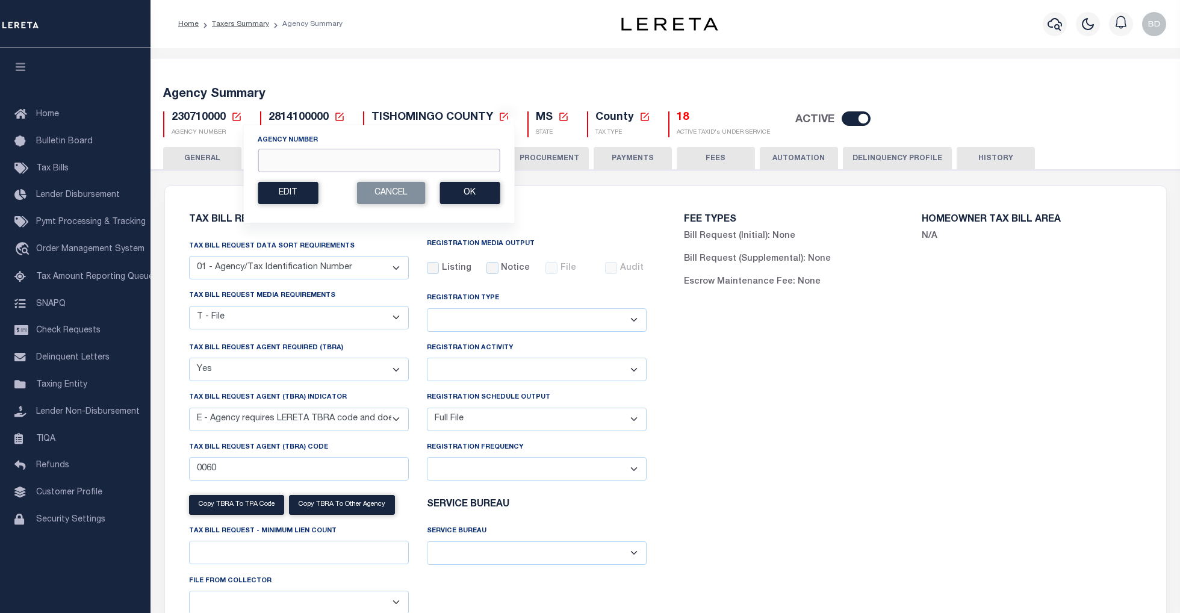
click at [317, 159] on input "Agency Number" at bounding box center [379, 160] width 242 height 23
type input "230760000"
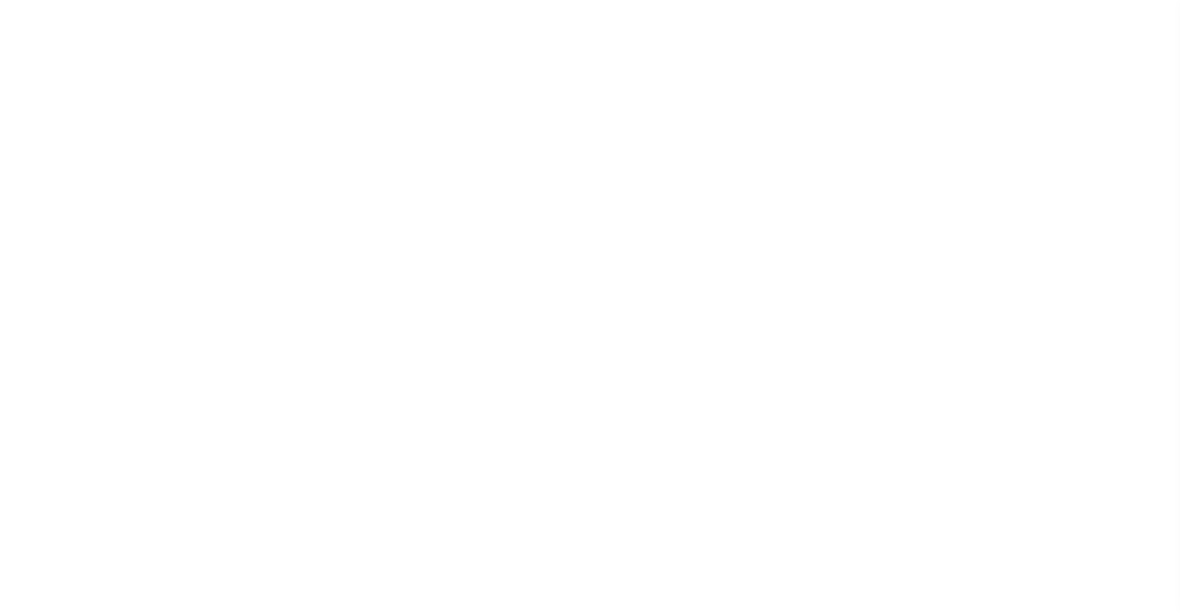
select select "30"
checkbox input "false"
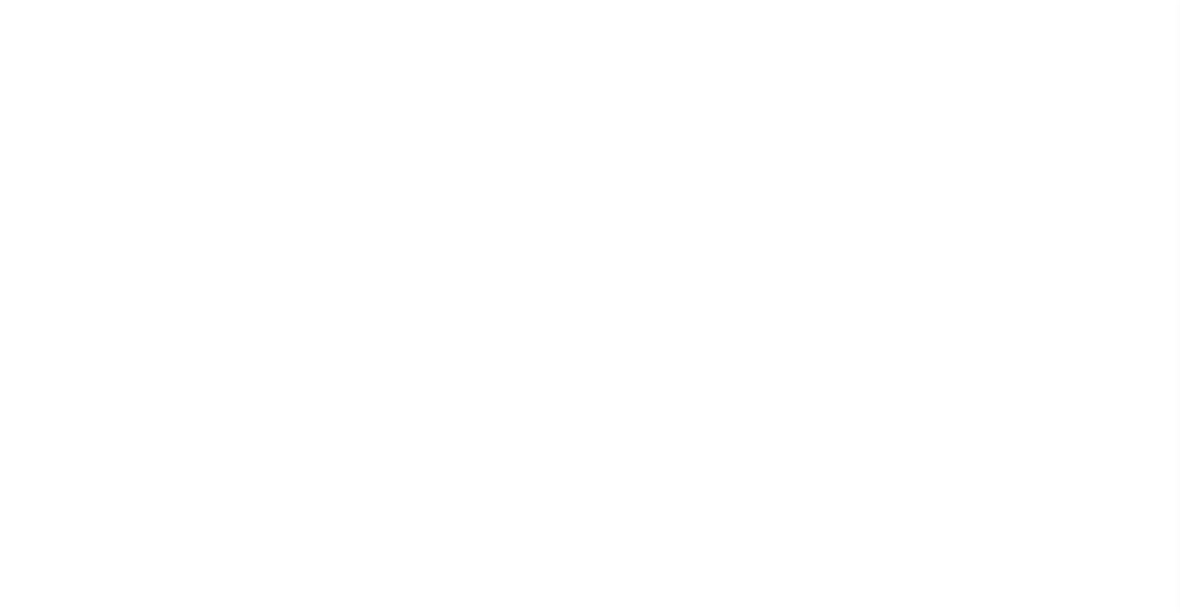
select select "22"
select select "true"
select select "13"
type input "0072"
select select
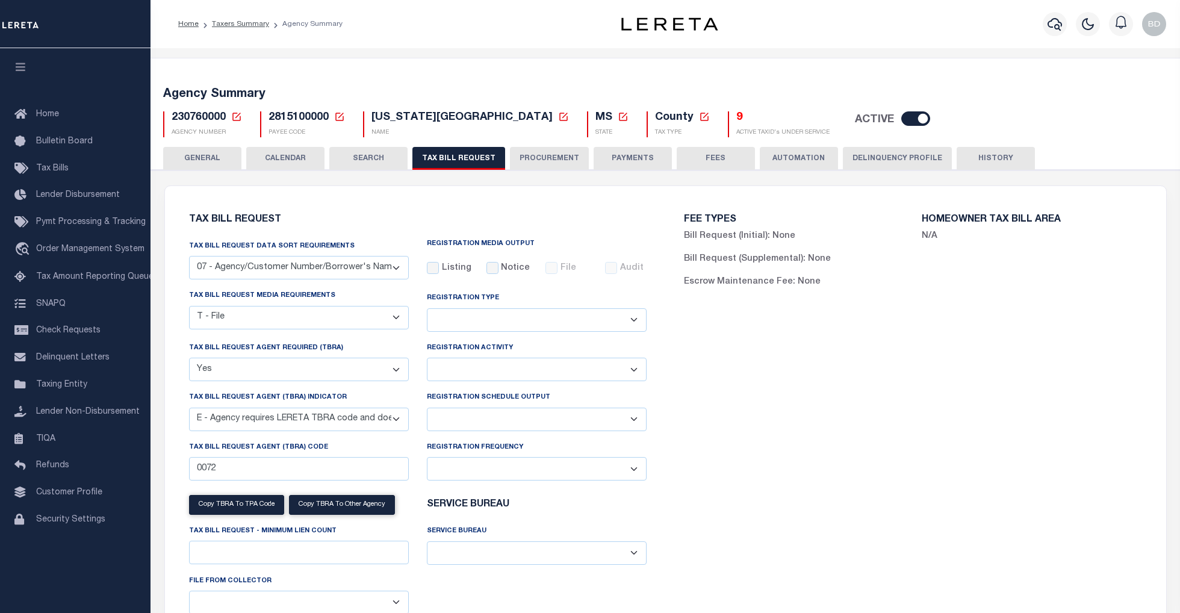
click at [634, 429] on select "Delta File Full File" at bounding box center [537, 418] width 220 height 23
select select "1"
click at [427, 410] on select "Delta File Full File" at bounding box center [537, 418] width 220 height 23
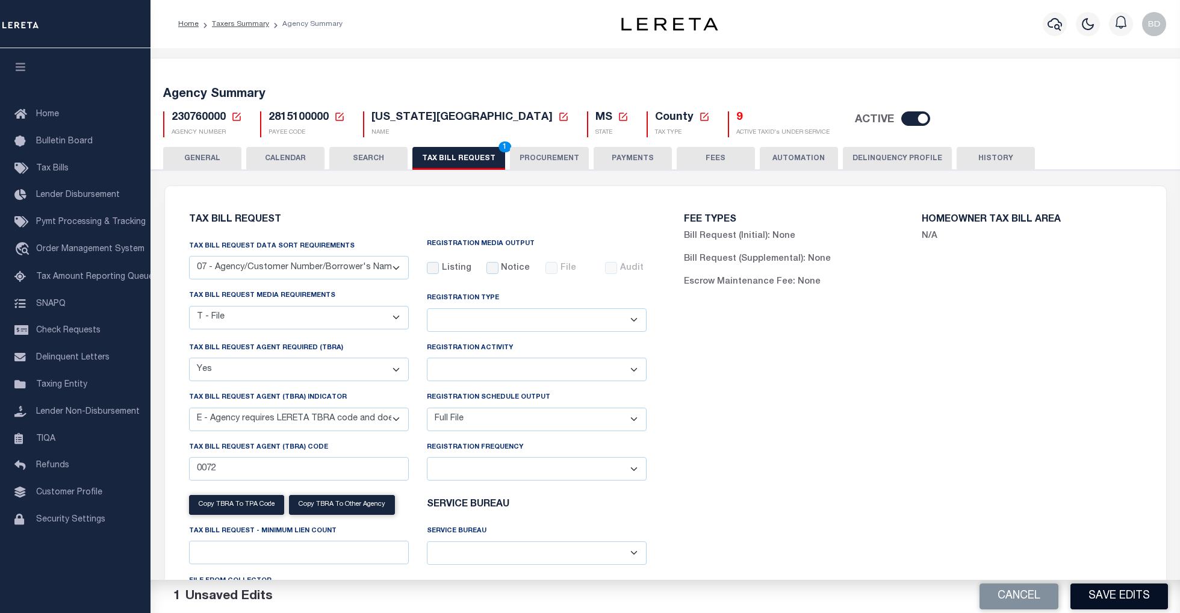
click at [1106, 602] on button "Save Edits" at bounding box center [1118, 596] width 97 height 26
click at [1121, 596] on div "Cancel Save Edits" at bounding box center [922, 597] width 515 height 34
click at [534, 157] on button "PROCUREMENT" at bounding box center [549, 158] width 79 height 23
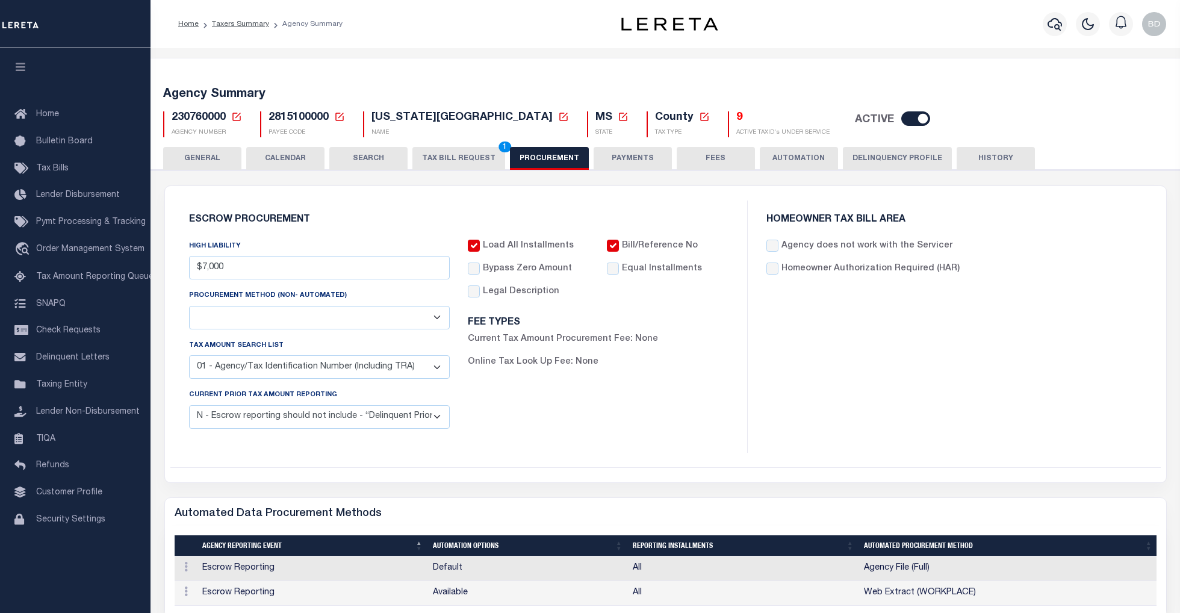
click at [461, 153] on button "TAX BILL REQUEST 1" at bounding box center [458, 158] width 93 height 23
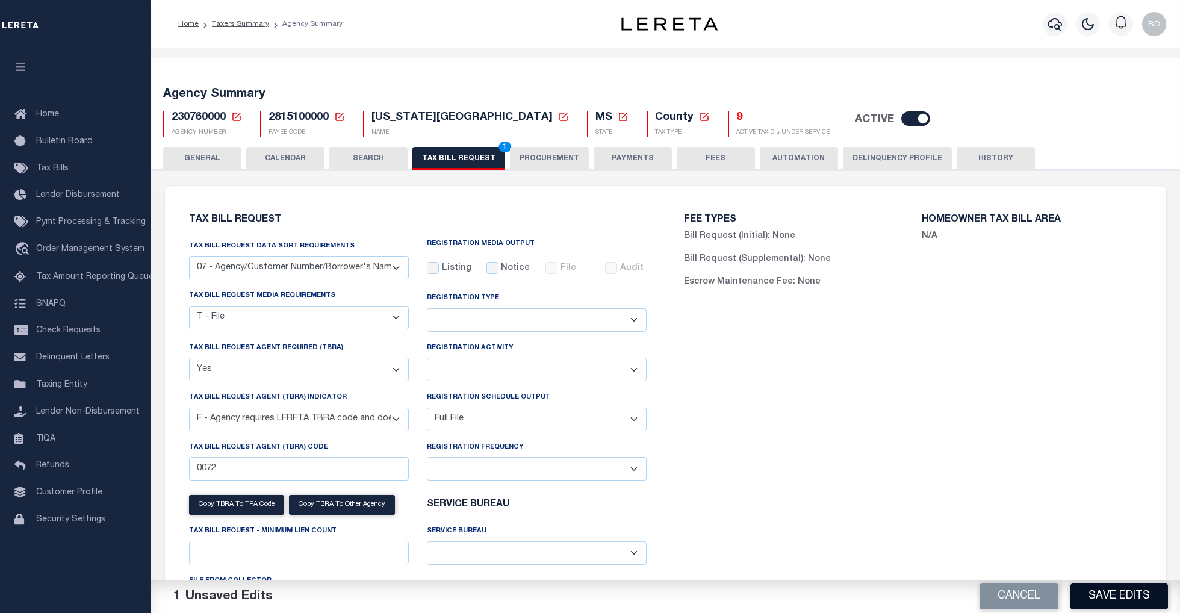
click at [1113, 599] on button "Save Edits" at bounding box center [1118, 596] width 97 height 26
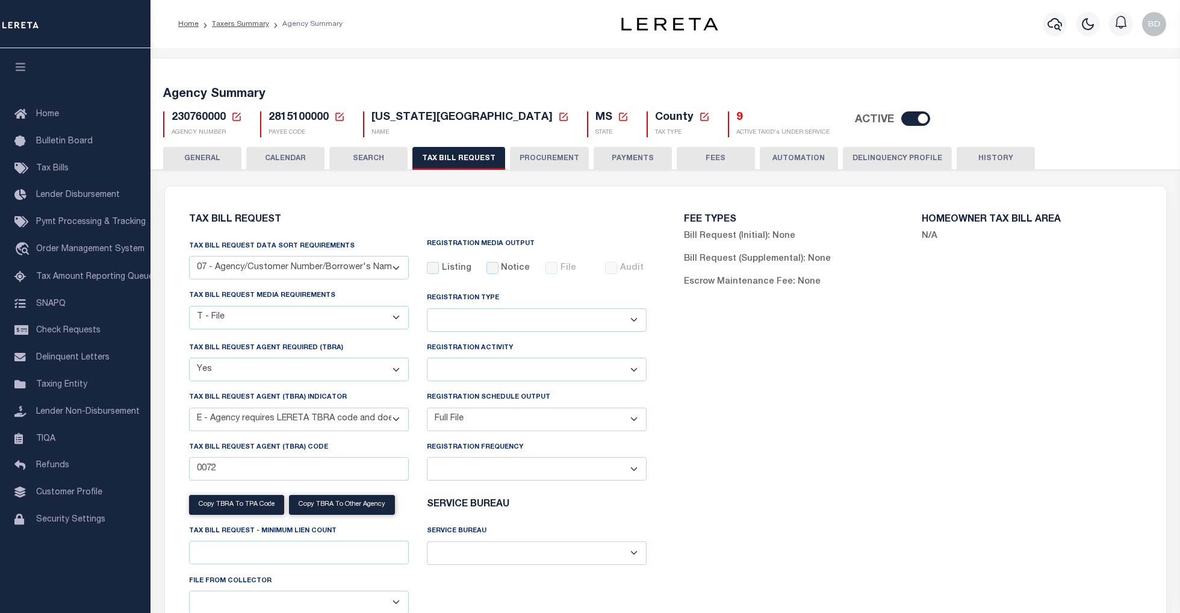
click at [238, 114] on icon at bounding box center [236, 116] width 11 height 11
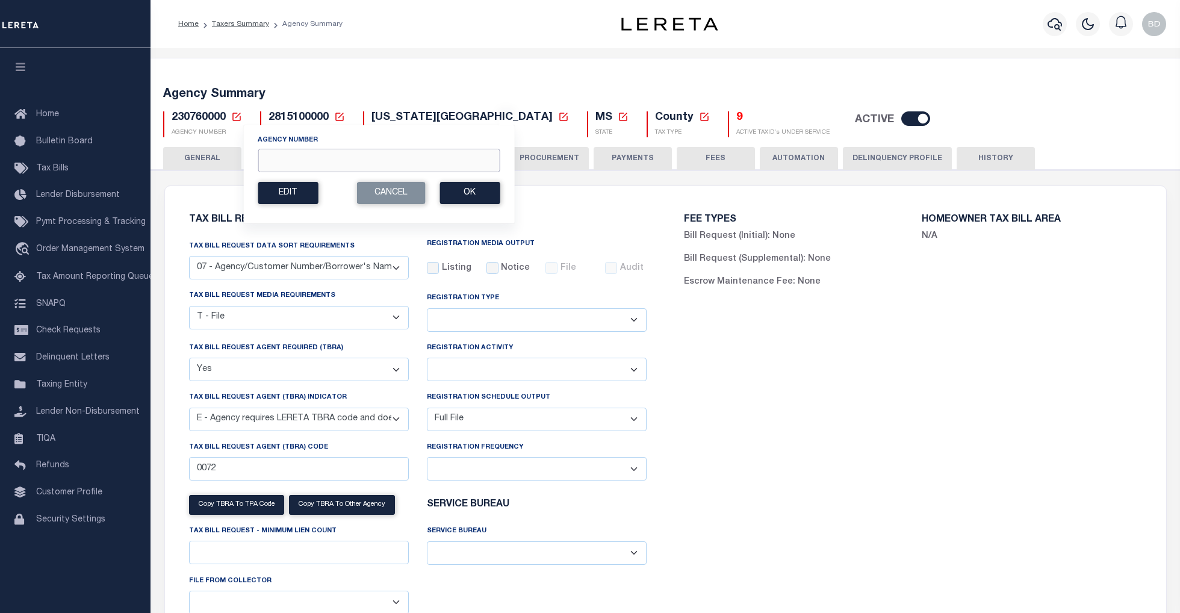
click at [282, 162] on input "Agency Number" at bounding box center [379, 160] width 242 height 23
type input "230500000"
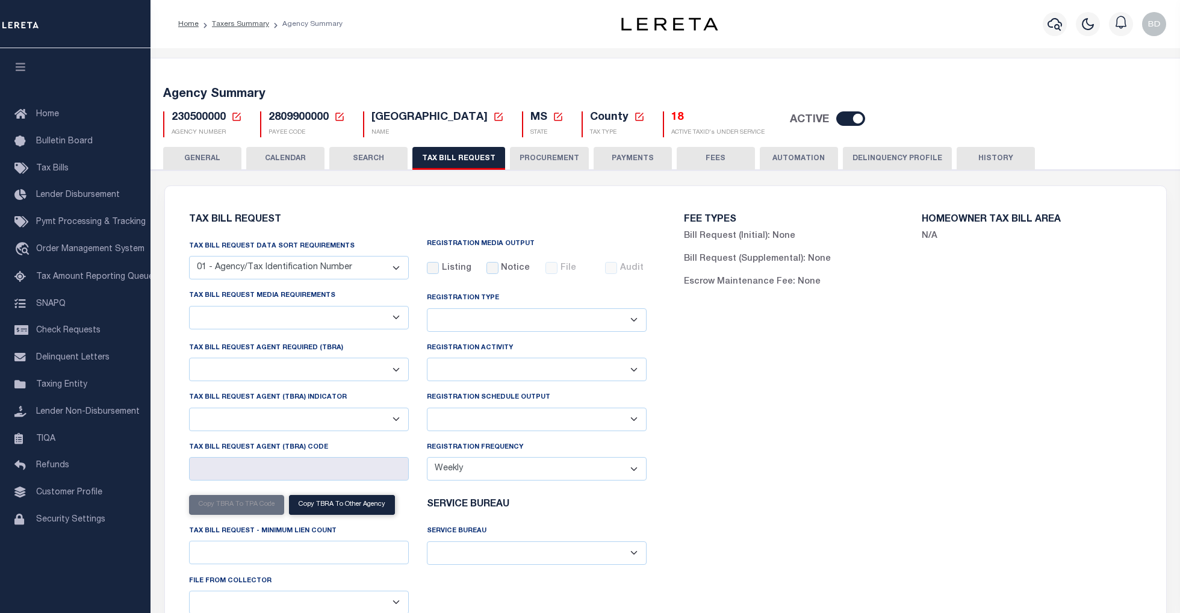
checkbox input "false"
select select "20"
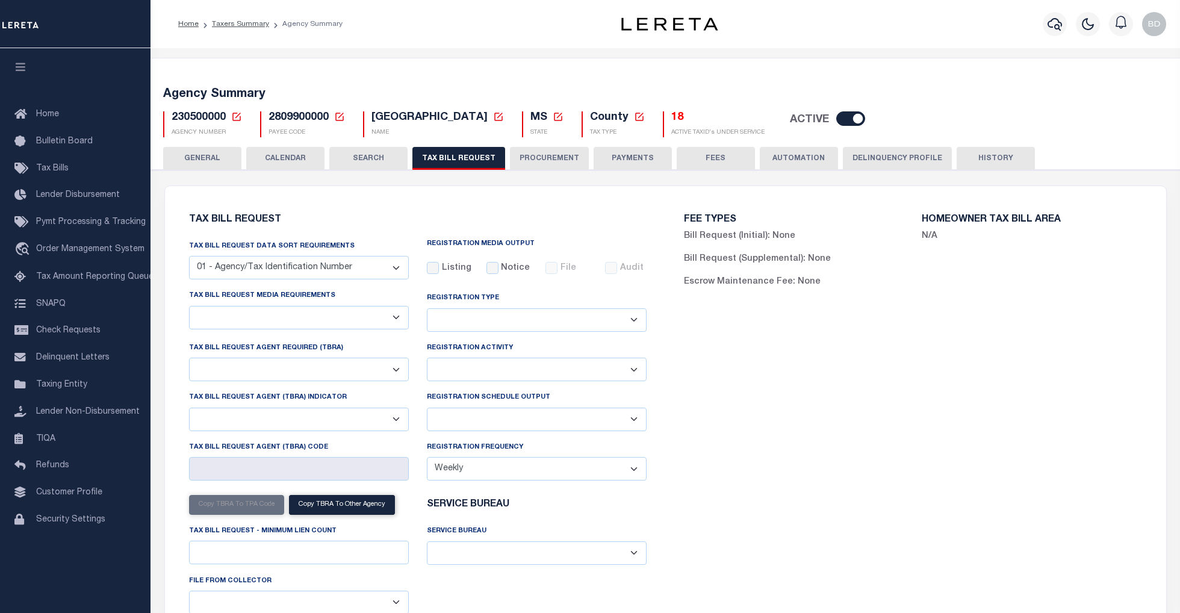
select select "false"
select select
click at [634, 424] on select "Delta File Full File" at bounding box center [537, 418] width 220 height 23
select select "1"
click at [427, 410] on select "Delta File Full File" at bounding box center [537, 418] width 220 height 23
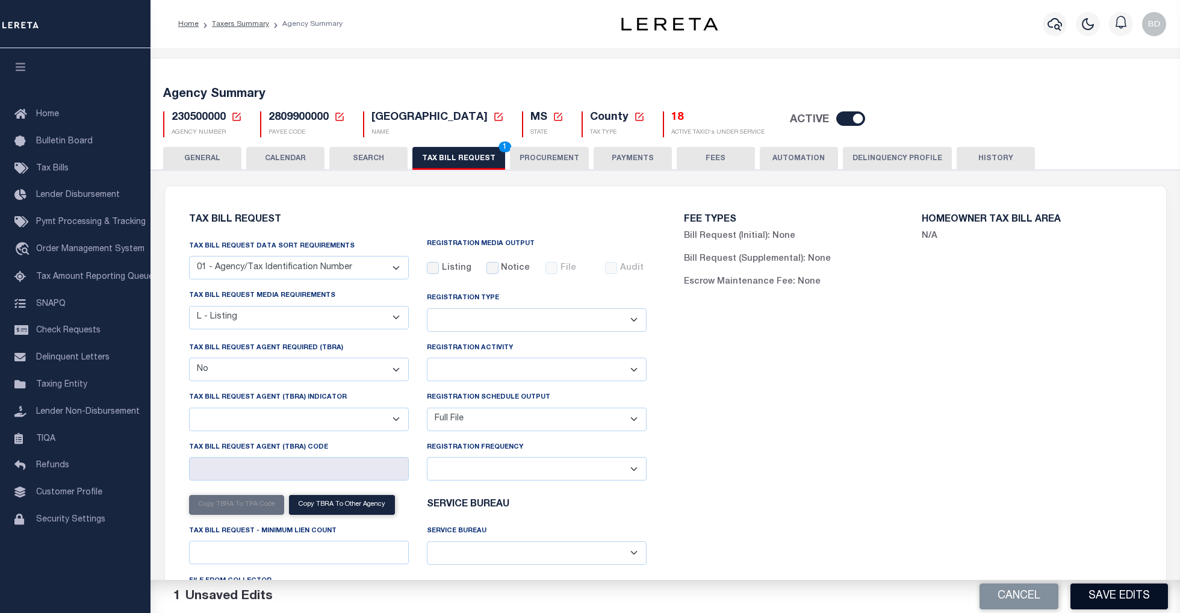
click at [1115, 601] on button "Save Edits" at bounding box center [1118, 596] width 97 height 26
click at [518, 155] on button "PROCUREMENT" at bounding box center [549, 158] width 79 height 23
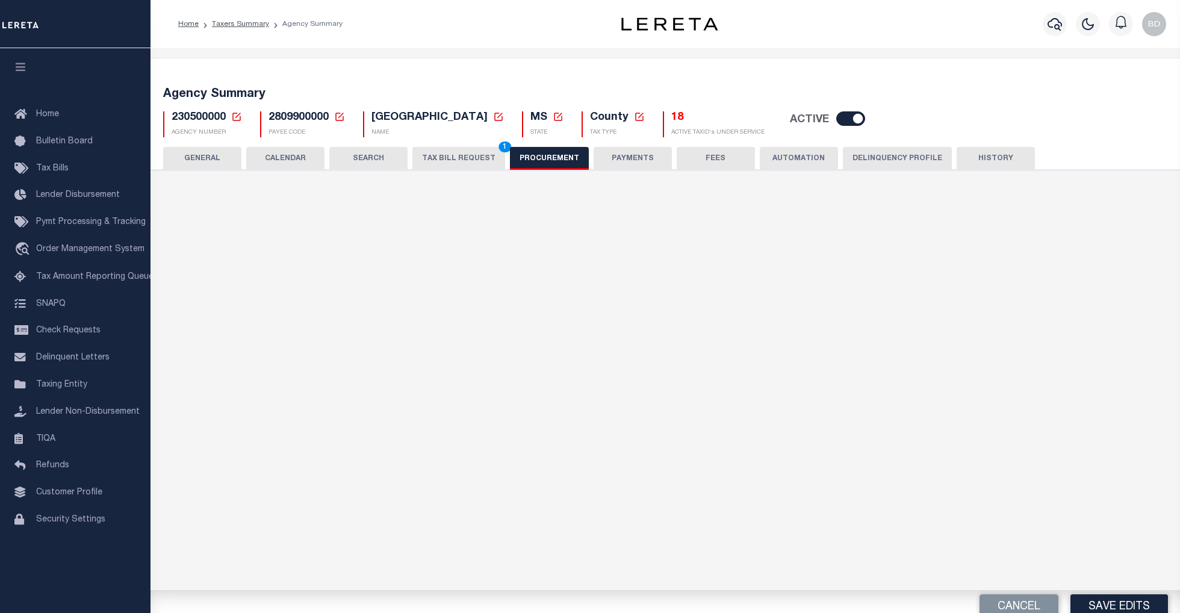
click at [460, 155] on button "TAX BILL REQUEST 1" at bounding box center [458, 158] width 93 height 23
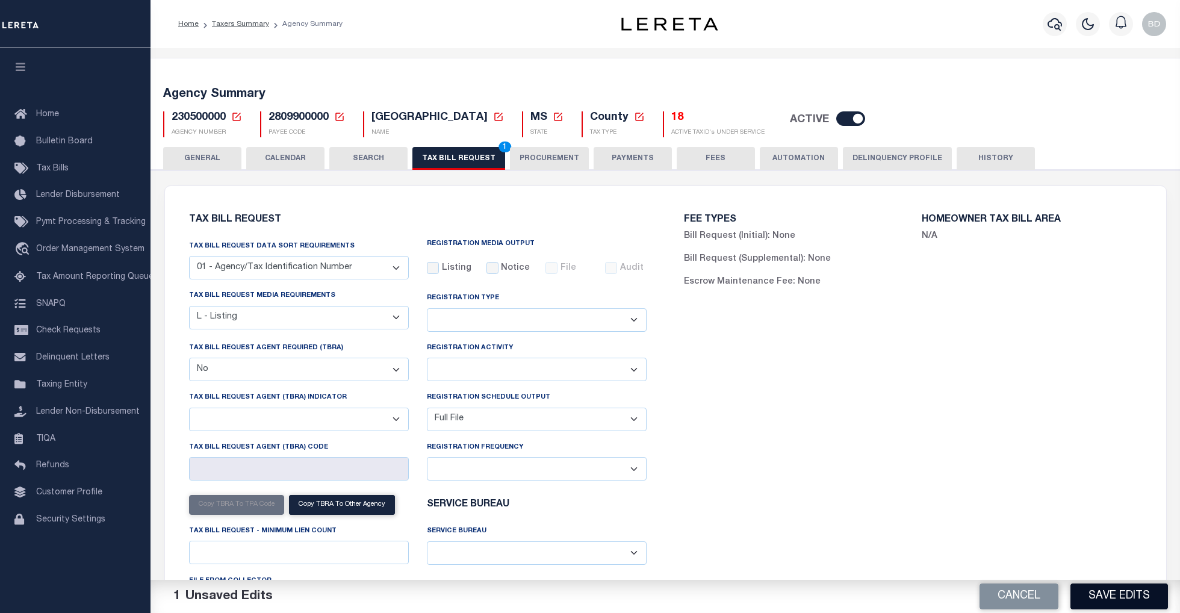
click at [1110, 593] on button "Save Edits" at bounding box center [1118, 596] width 97 height 26
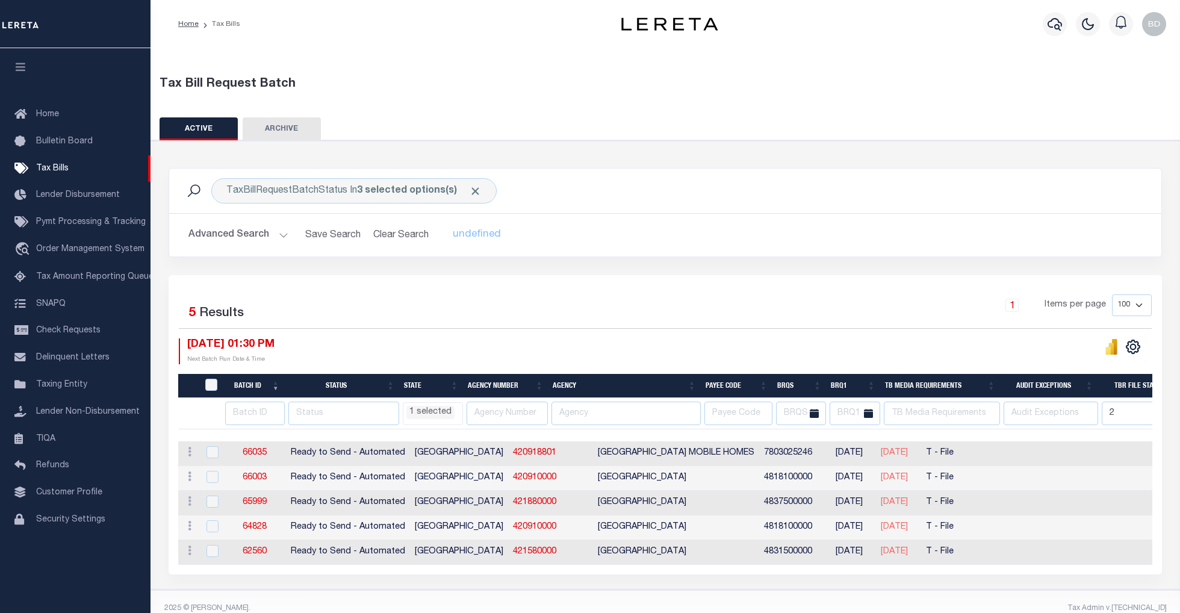
select select "[GEOGRAPHIC_DATA]"
select select
